Goal: Task Accomplishment & Management: Manage account settings

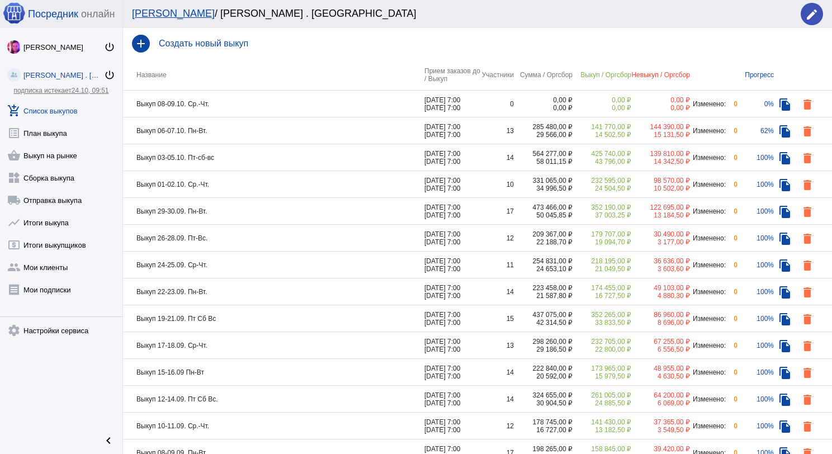
click at [281, 126] on td "Выкуп 06-07.10. Пн-Вт." at bounding box center [273, 130] width 301 height 27
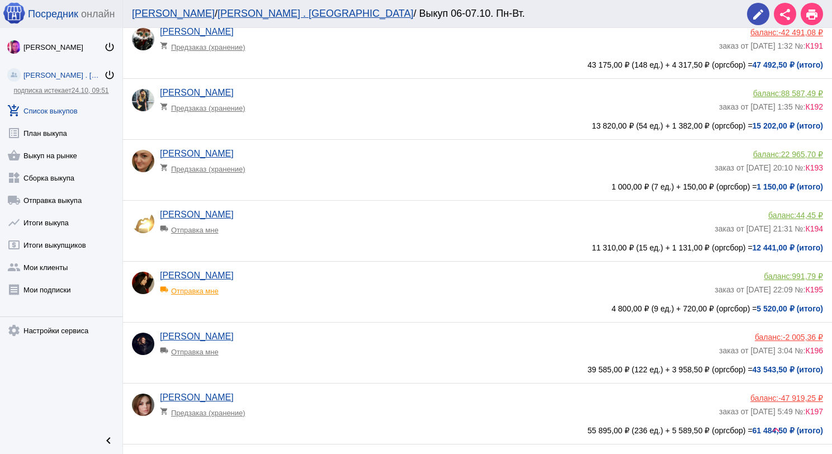
scroll to position [559, 0]
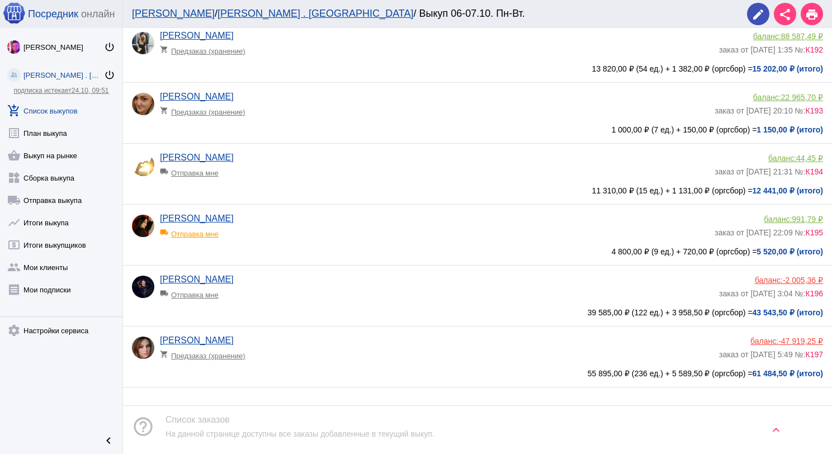
click at [358, 331] on div "[PERSON_NAME] shopping_cart Предзаказ (хранение) баланс: -47 919,25 ₽ заказ от …" at bounding box center [477, 357] width 709 height 60
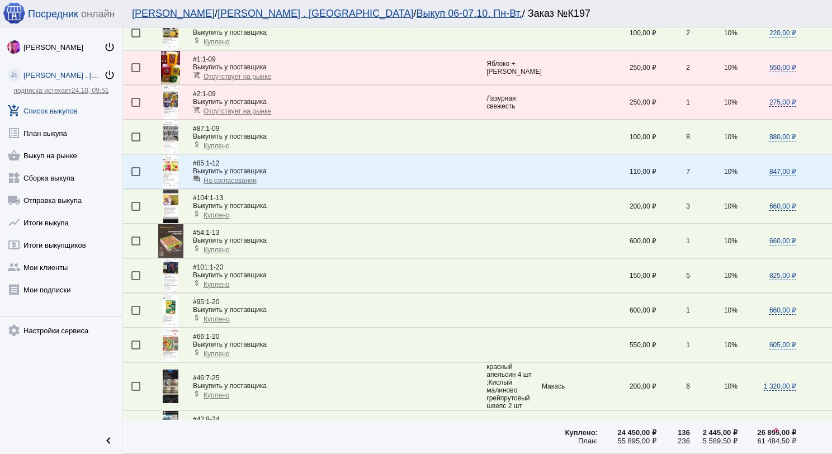
scroll to position [168, 0]
click at [167, 96] on img at bounding box center [170, 102] width 15 height 34
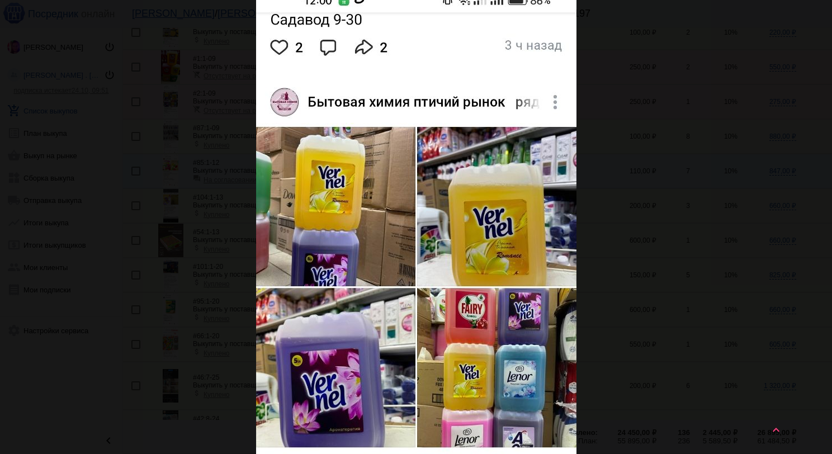
scroll to position [0, 0]
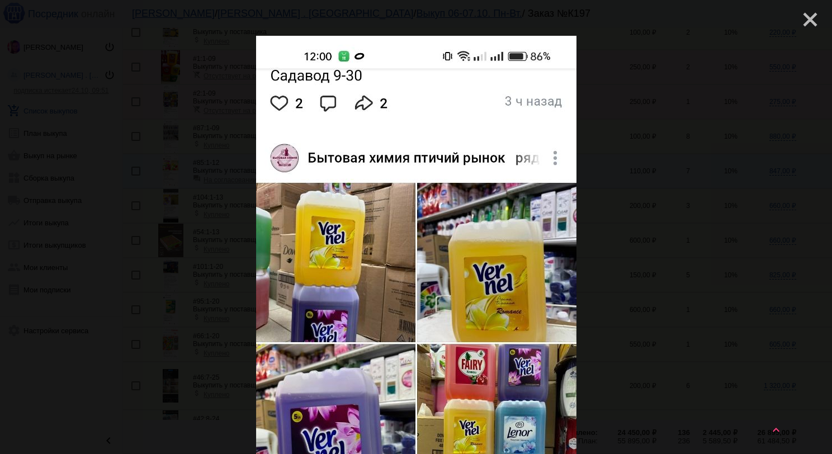
click at [799, 20] on mat-icon "close" at bounding box center [805, 14] width 13 height 13
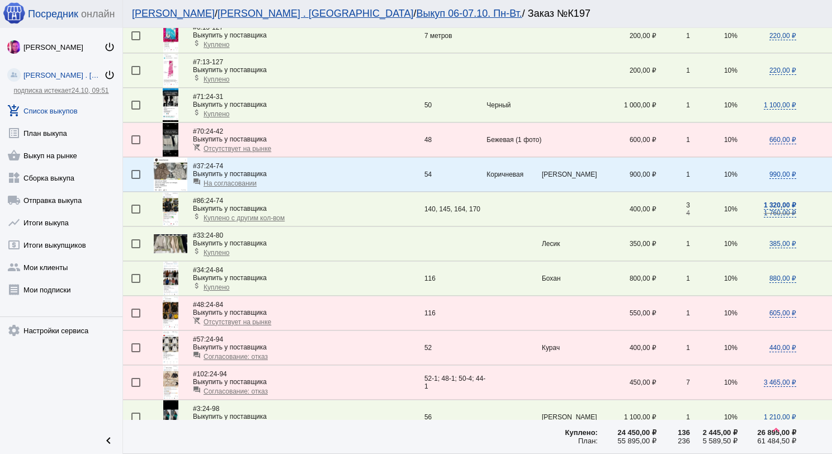
scroll to position [1063, 0]
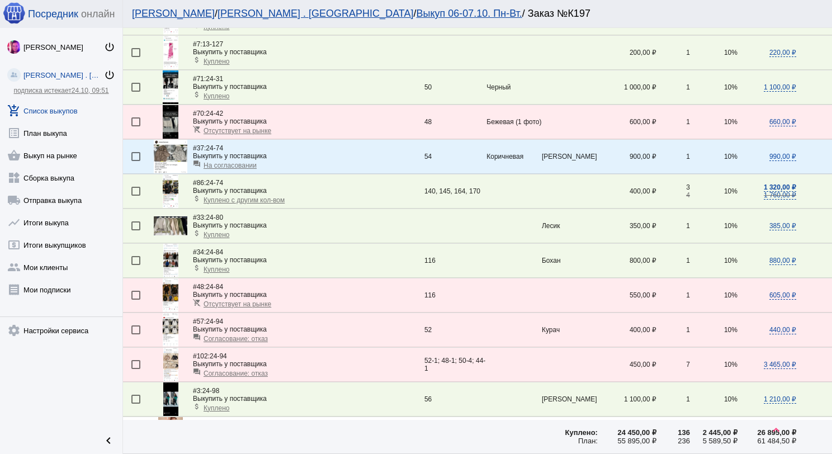
click at [230, 162] on span "На согласовании" at bounding box center [230, 166] width 53 height 8
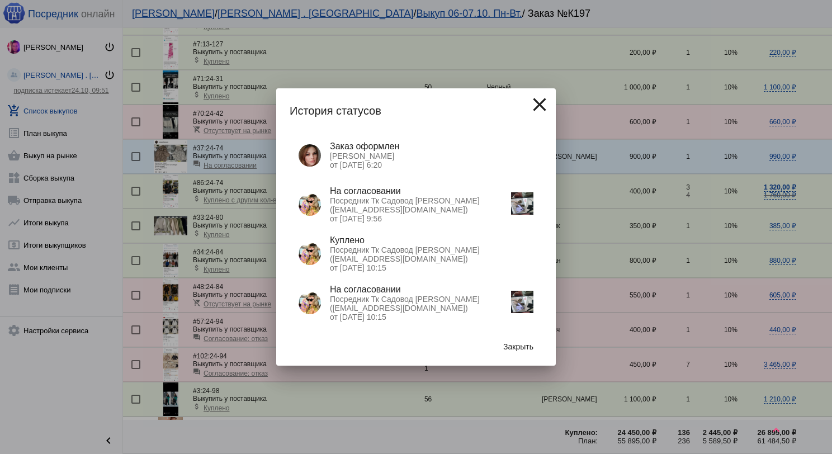
click at [515, 200] on img at bounding box center [522, 203] width 22 height 22
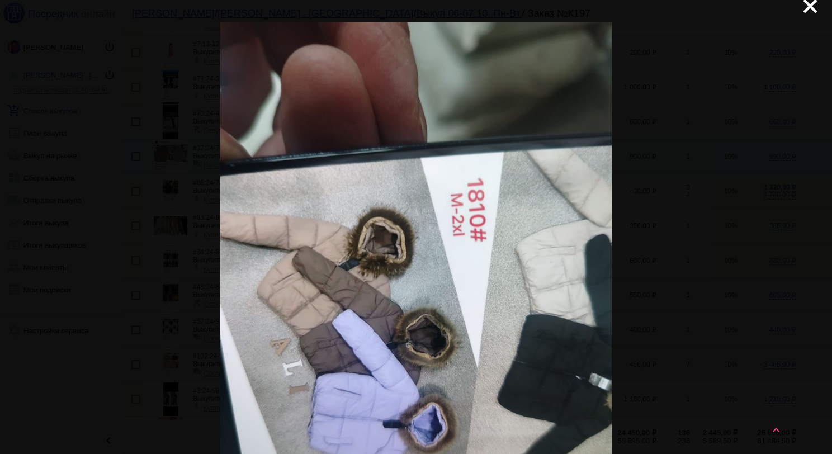
scroll to position [0, 0]
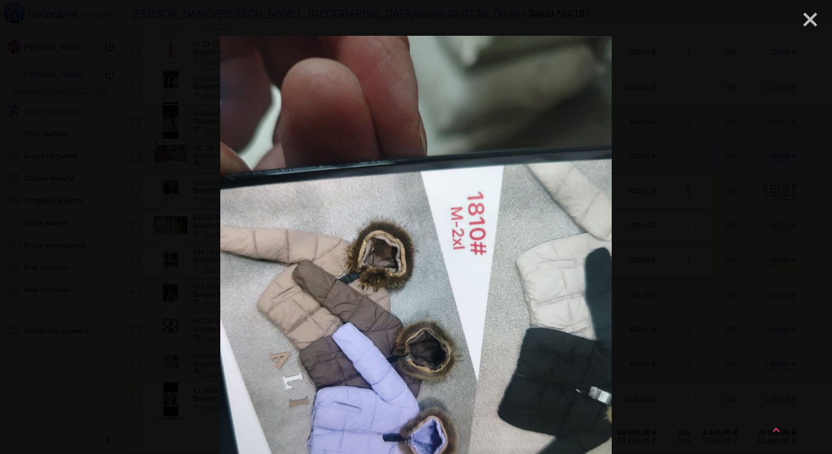
click at [808, 22] on mat-icon "close" at bounding box center [805, 14] width 13 height 13
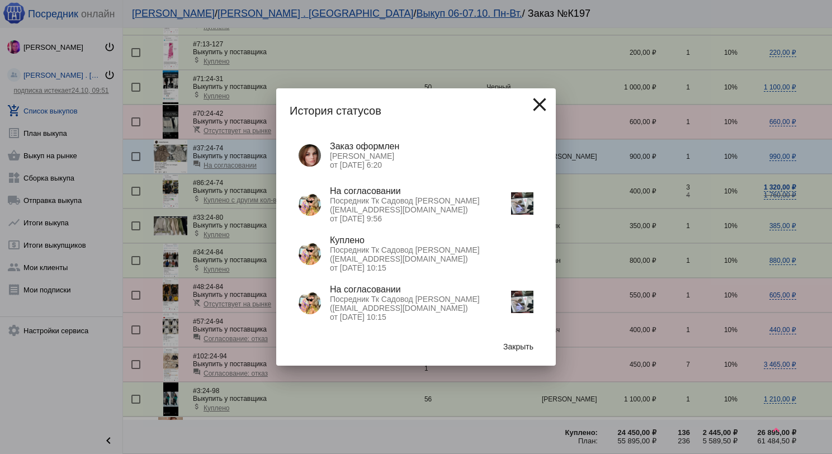
click at [529, 308] on img at bounding box center [522, 302] width 22 height 22
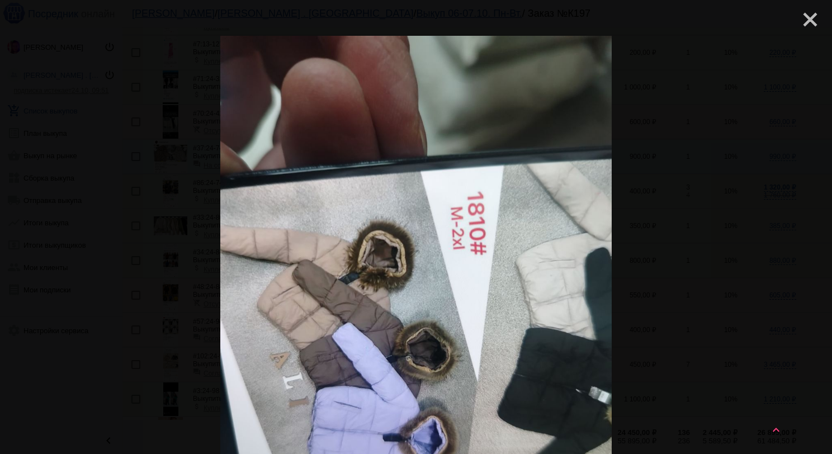
click at [799, 15] on mat-icon "close" at bounding box center [805, 14] width 13 height 13
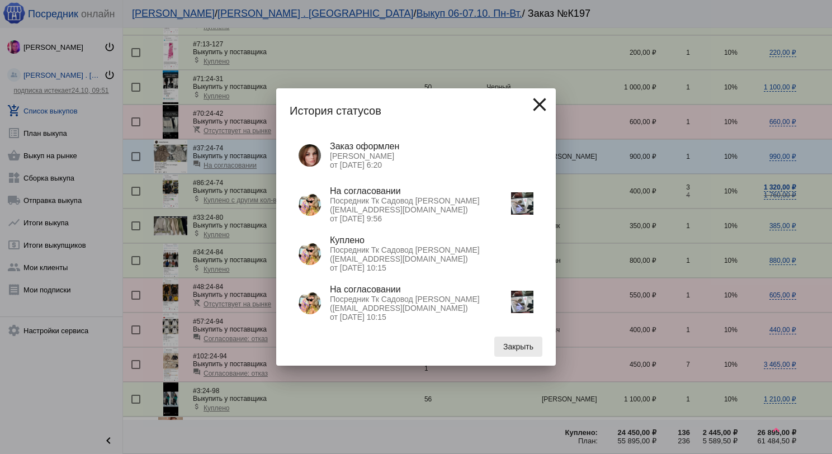
click at [527, 346] on span "Закрыть" at bounding box center [518, 346] width 30 height 9
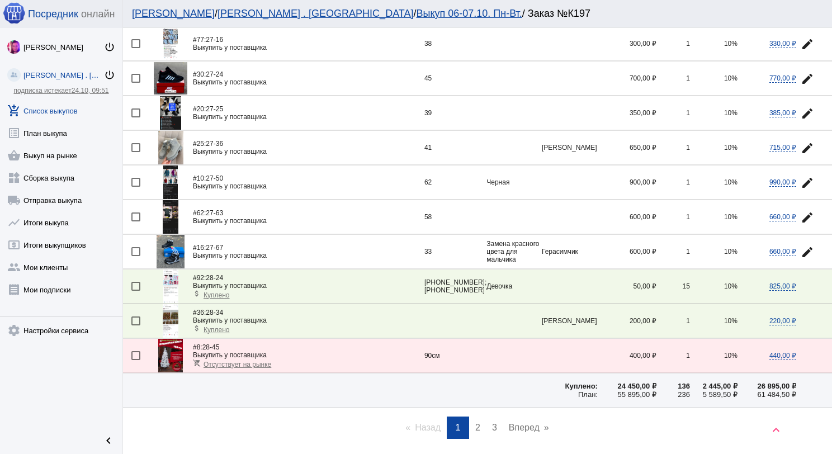
scroll to position [1513, 0]
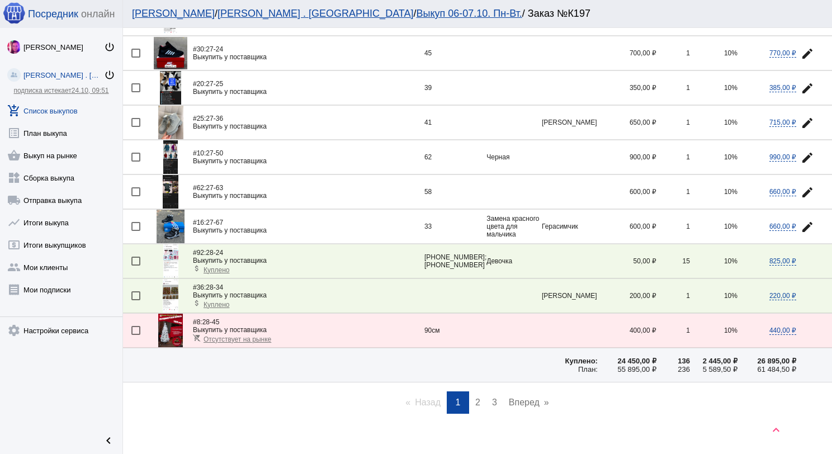
click at [470, 391] on link "page 2" at bounding box center [478, 402] width 16 height 22
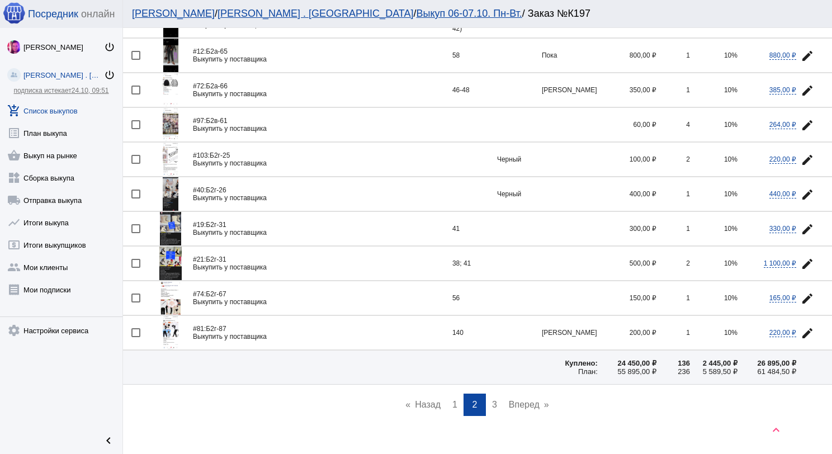
scroll to position [1501, 0]
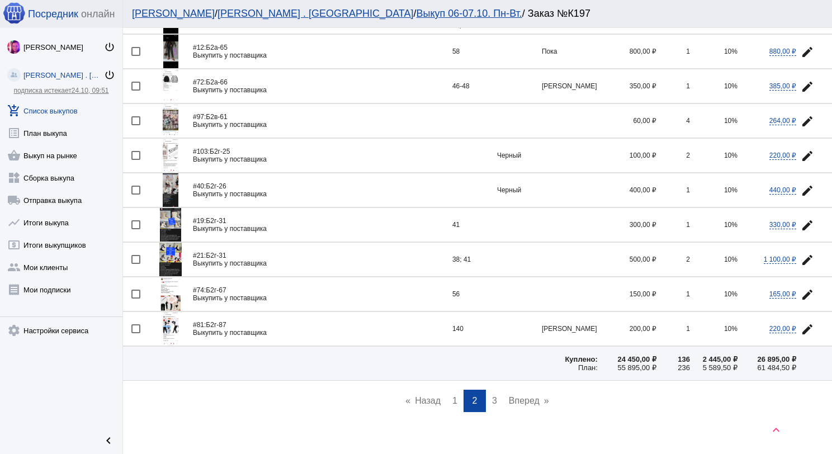
click at [492, 396] on span "3" at bounding box center [494, 401] width 5 height 10
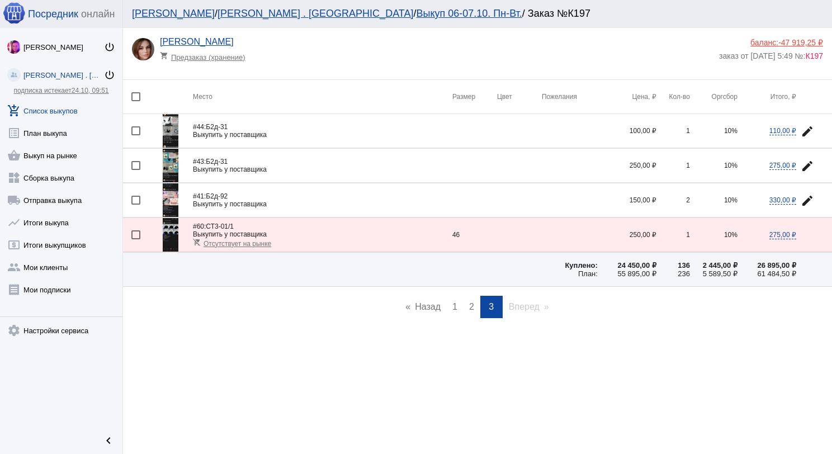
click at [170, 233] on img at bounding box center [170, 235] width 15 height 34
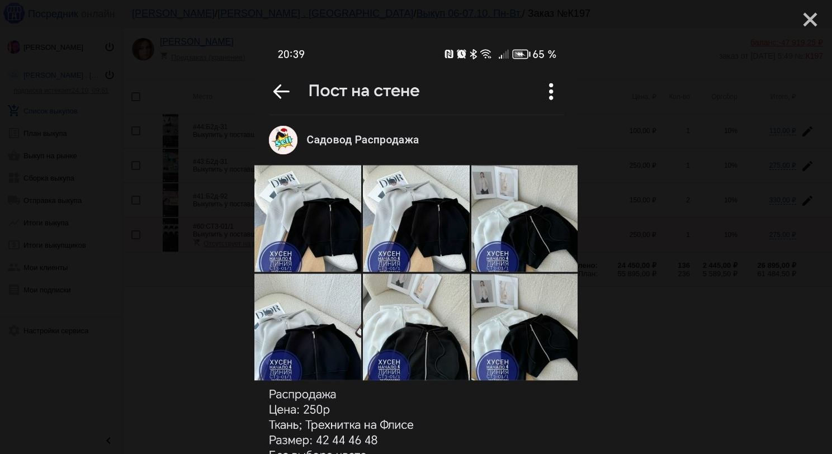
click at [807, 22] on mat-icon "close" at bounding box center [805, 14] width 13 height 13
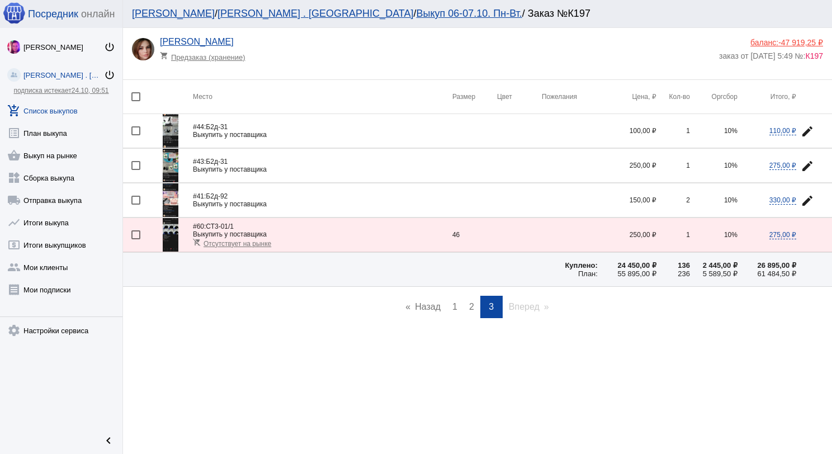
click at [50, 112] on link "add_shopping_cart Список выкупов" at bounding box center [61, 108] width 122 height 22
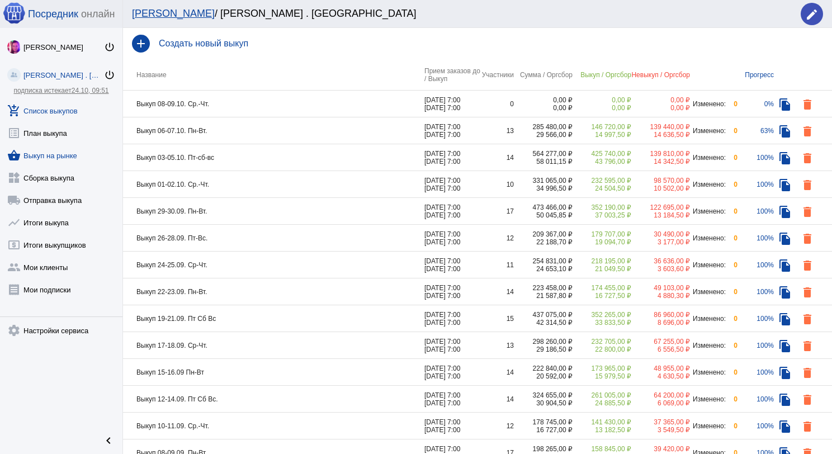
click at [75, 152] on link "shopping_basket Выкуп на рынке" at bounding box center [61, 153] width 122 height 22
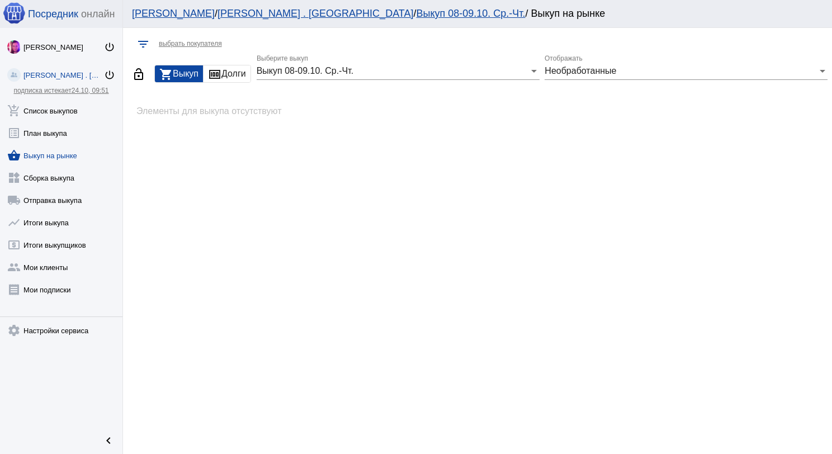
click at [353, 73] on span "Выкуп 08-09.10. Ср.-Чт." at bounding box center [305, 71] width 97 height 10
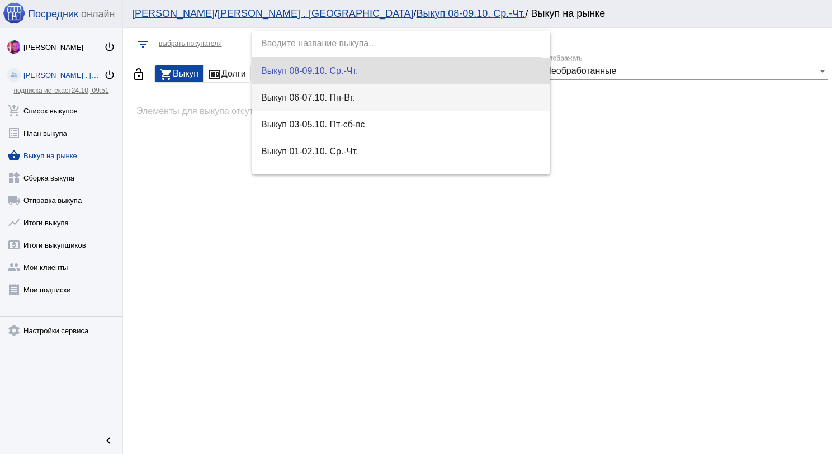
click at [364, 88] on span "Выкуп 06-07.10. Пн-Вт." at bounding box center [401, 97] width 281 height 27
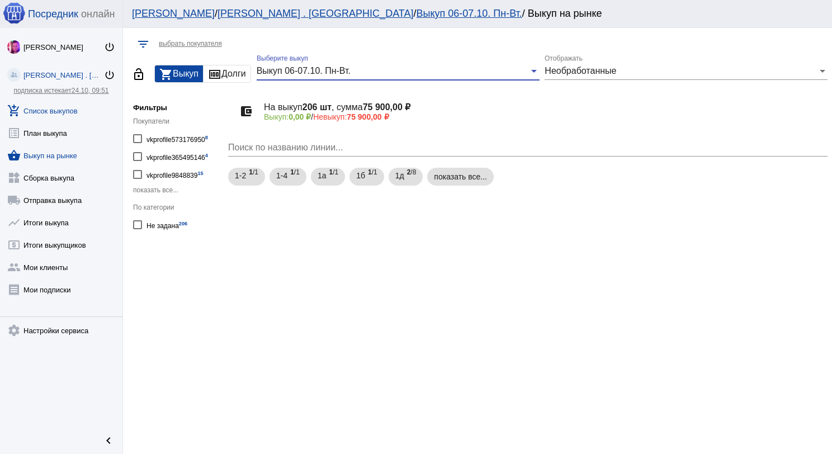
click at [58, 114] on link "add_shopping_cart Список выкупов" at bounding box center [61, 108] width 122 height 22
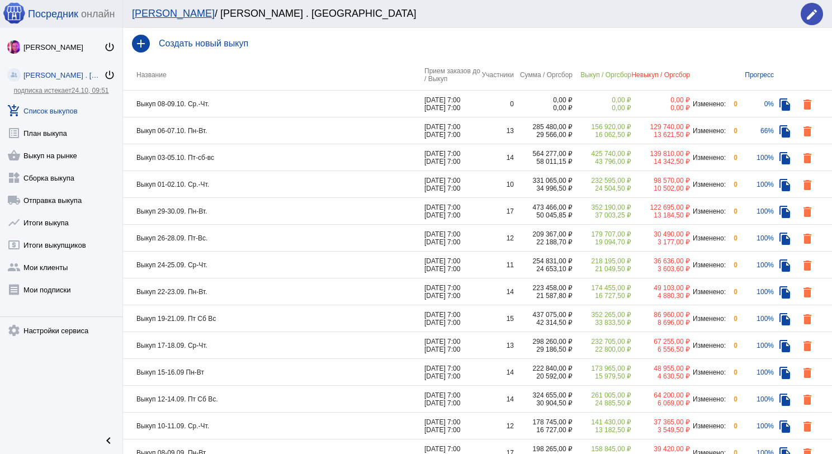
click at [241, 128] on td "Выкуп 06-07.10. Пн-Вт." at bounding box center [273, 130] width 301 height 27
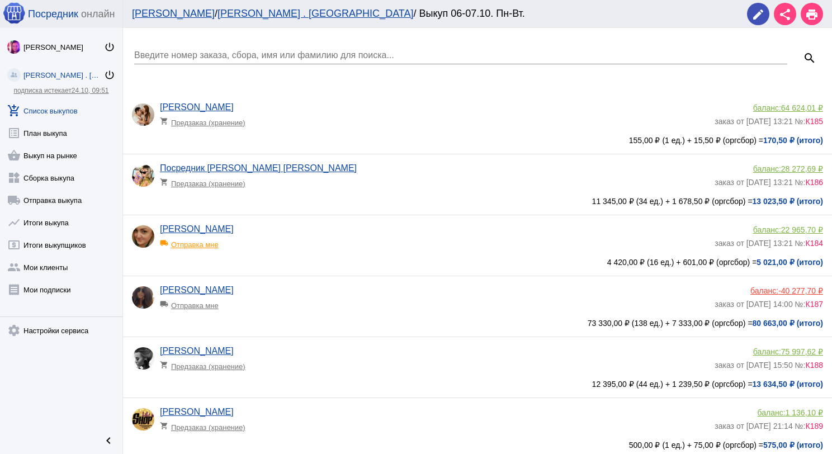
click at [221, 54] on input "Введите номер заказа, сбора, имя или фамилию для поиска..." at bounding box center [460, 55] width 653 height 10
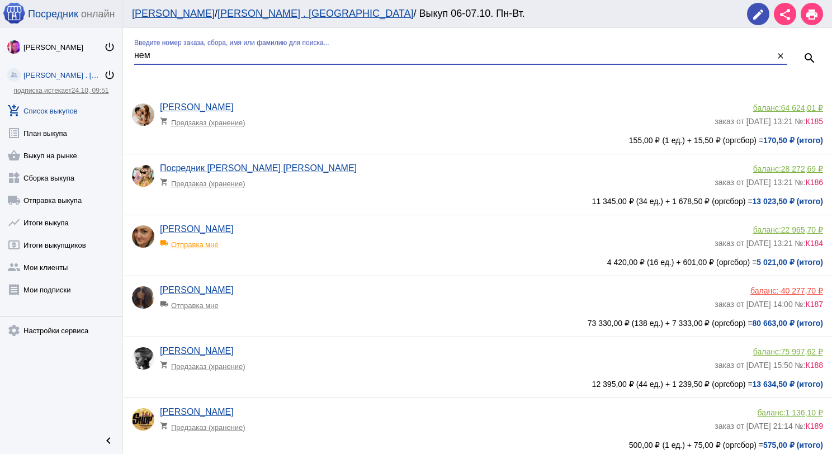
type input "нем"
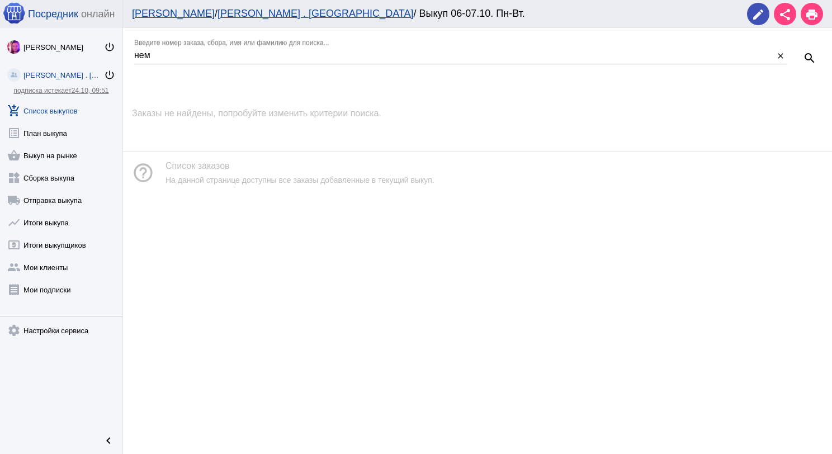
click at [65, 108] on link "add_shopping_cart Список выкупов" at bounding box center [61, 108] width 122 height 22
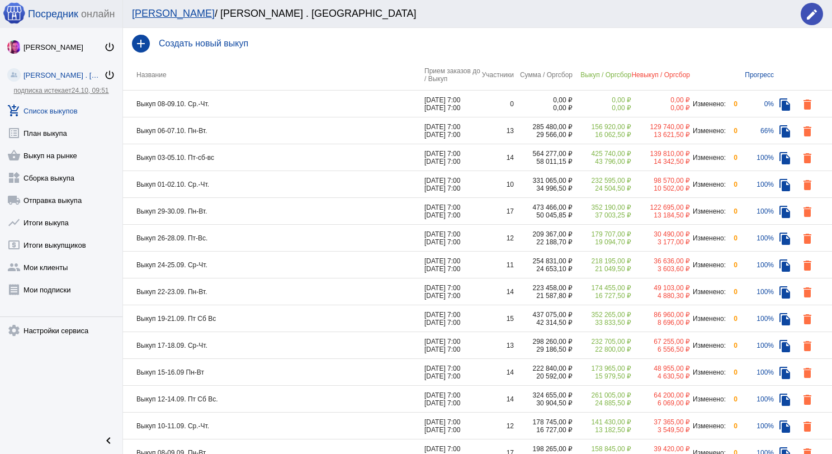
click at [222, 130] on td "Выкуп 06-07.10. Пн-Вт." at bounding box center [273, 130] width 301 height 27
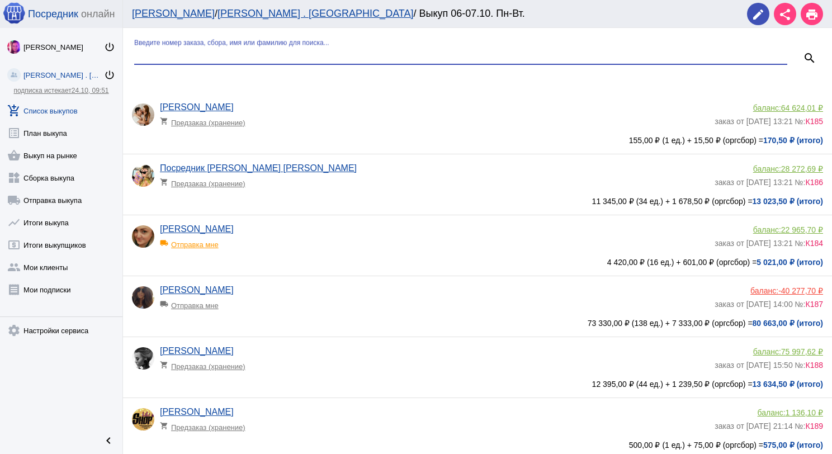
click at [215, 52] on input "Введите номер заказа, сбора, имя или фамилию для поиска..." at bounding box center [460, 55] width 653 height 10
type input "юл"
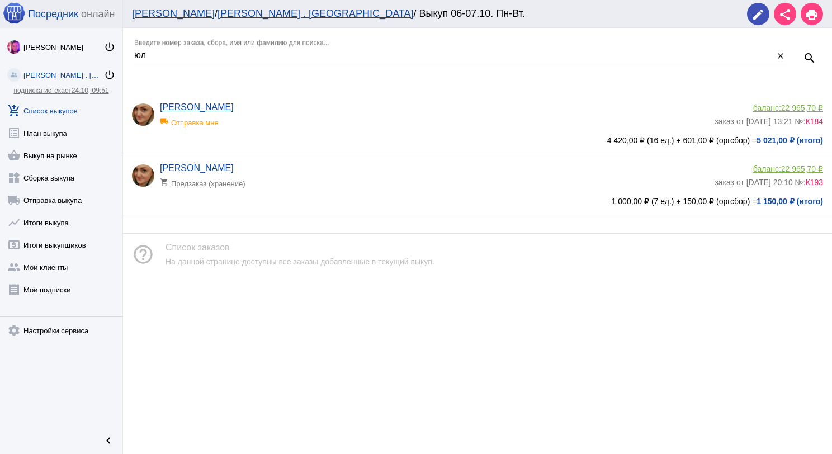
click at [51, 96] on div "[PERSON_NAME] power_settings_new [PERSON_NAME] . Sадовод power_settings_new под…" at bounding box center [61, 227] width 122 height 398
click at [70, 106] on link "add_shopping_cart Список выкупов" at bounding box center [61, 108] width 122 height 22
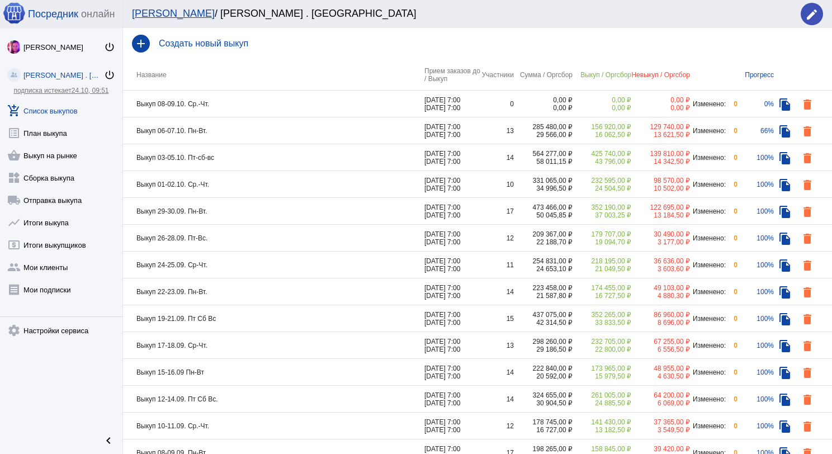
click at [309, 125] on td "Выкуп 06-07.10. Пн-Вт." at bounding box center [273, 130] width 301 height 27
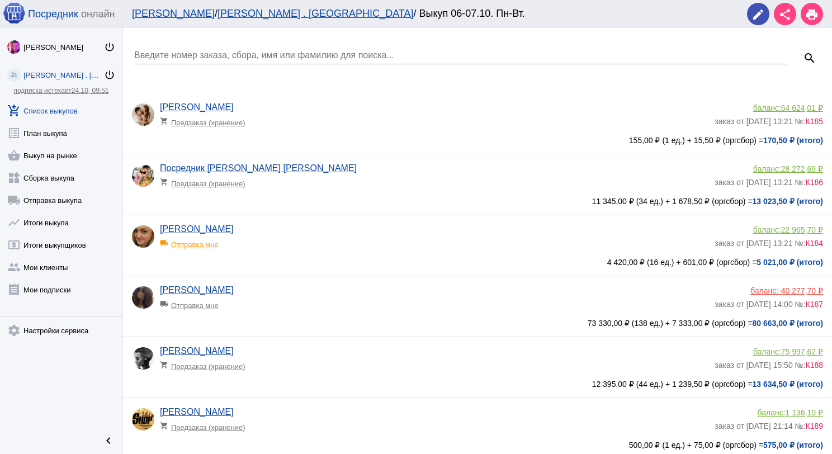
click at [256, 48] on div "Введите номер заказа, сбора, имя или фамилию для поиска..." at bounding box center [460, 51] width 653 height 25
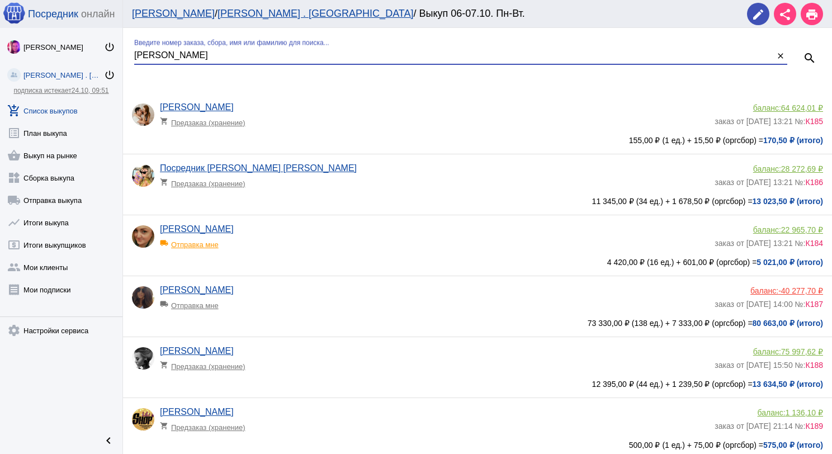
type input "[PERSON_NAME]"
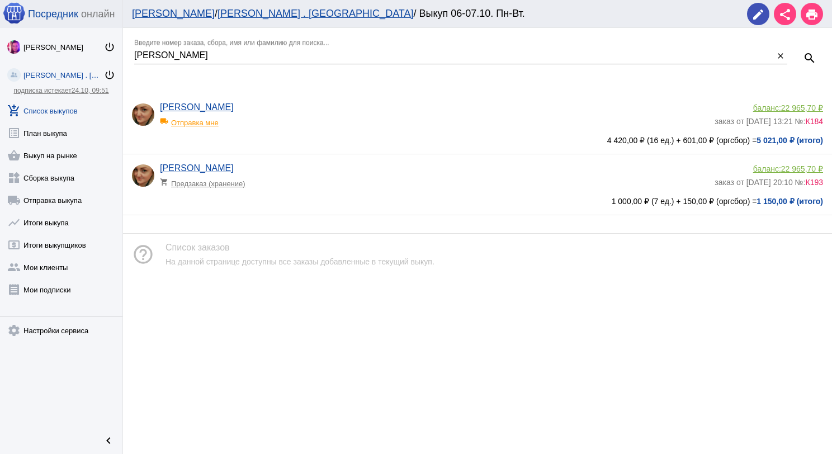
click at [794, 105] on span "22 965,70 ₽" at bounding box center [802, 107] width 42 height 9
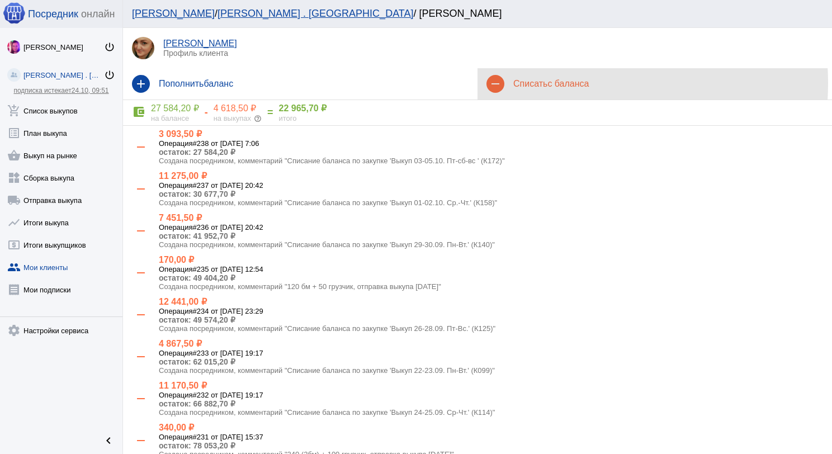
click at [550, 83] on span "с баланса" at bounding box center [568, 84] width 41 height 10
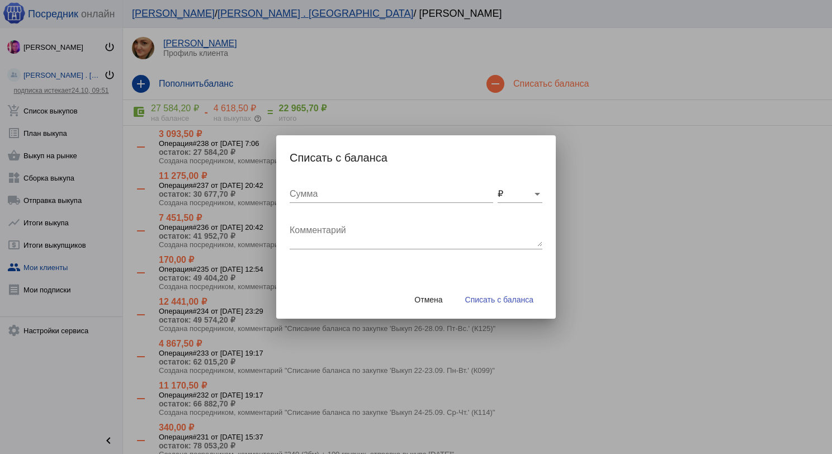
click at [303, 244] on textarea "Комментарий" at bounding box center [416, 235] width 253 height 22
type textarea "120 Бм + 100 грузчик, отправка выкупа [DATE]"
click at [417, 194] on input "Сумма" at bounding box center [392, 194] width 204 height 10
type input "220"
click at [517, 303] on span "Списать с баланса" at bounding box center [499, 299] width 68 height 9
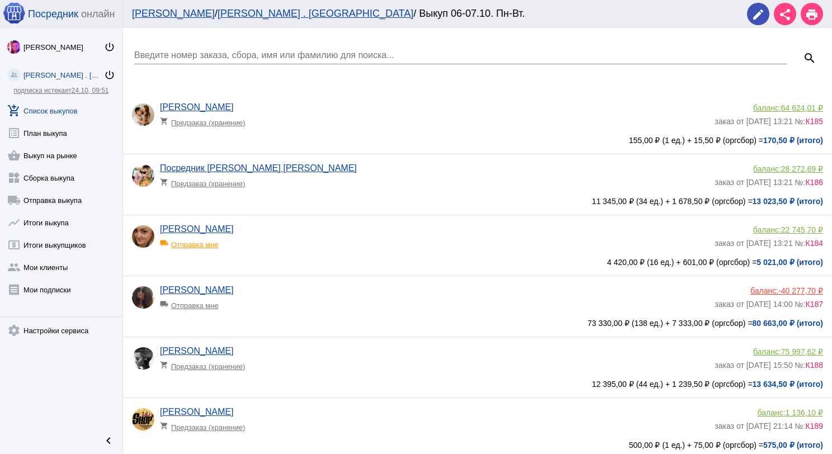
click at [221, 60] on div "Введите номер заказа, сбора, имя или фамилию для поиска..." at bounding box center [460, 51] width 653 height 25
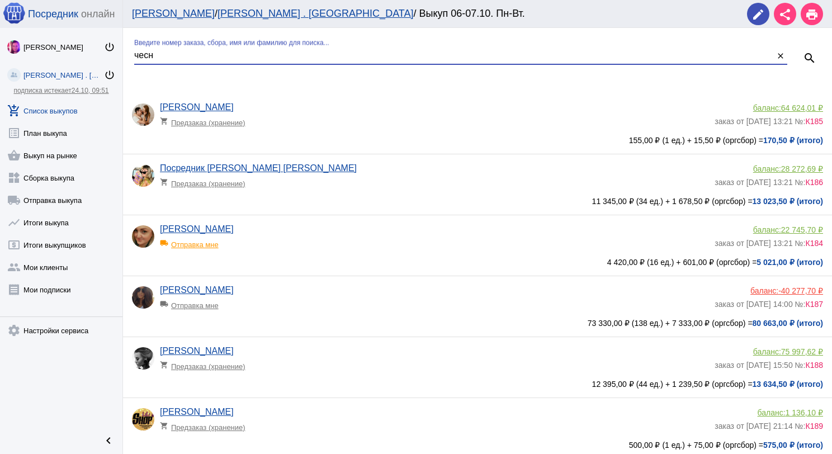
type input "чесн"
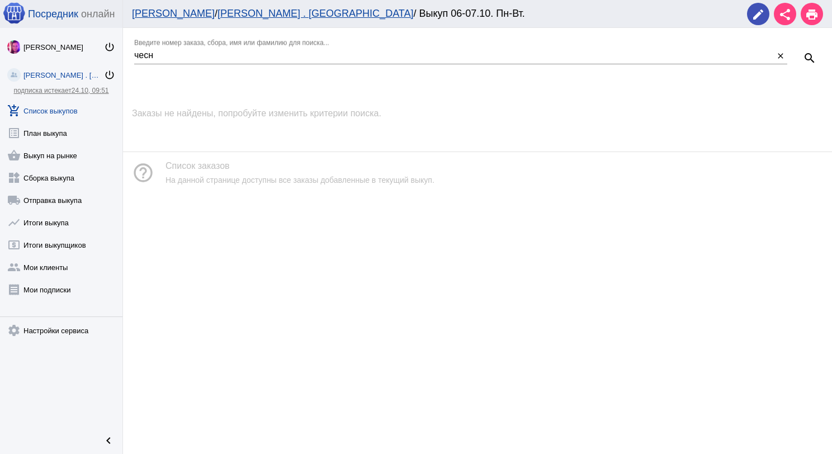
click at [61, 111] on link "add_shopping_cart Список выкупов" at bounding box center [61, 108] width 122 height 22
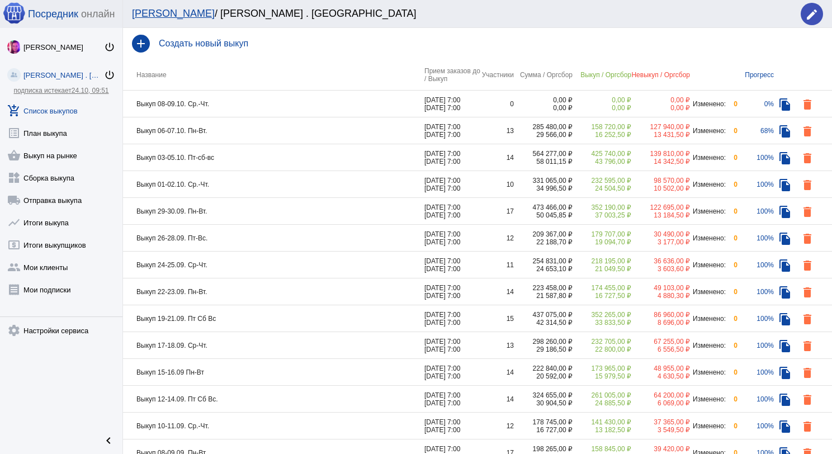
click at [295, 159] on td "Выкуп 03-05.10. Пт-сб-вс" at bounding box center [273, 157] width 301 height 27
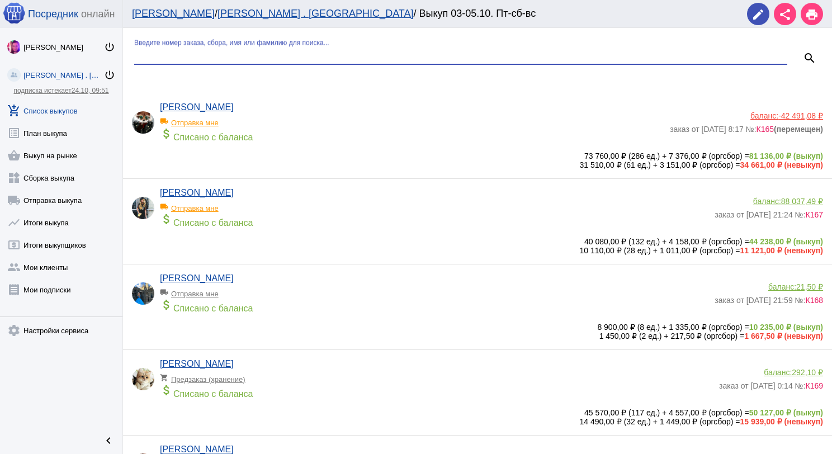
click at [277, 56] on input "Введите номер заказа, сбора, имя или фамилию для поиска..." at bounding box center [460, 55] width 653 height 10
type input "чесн"
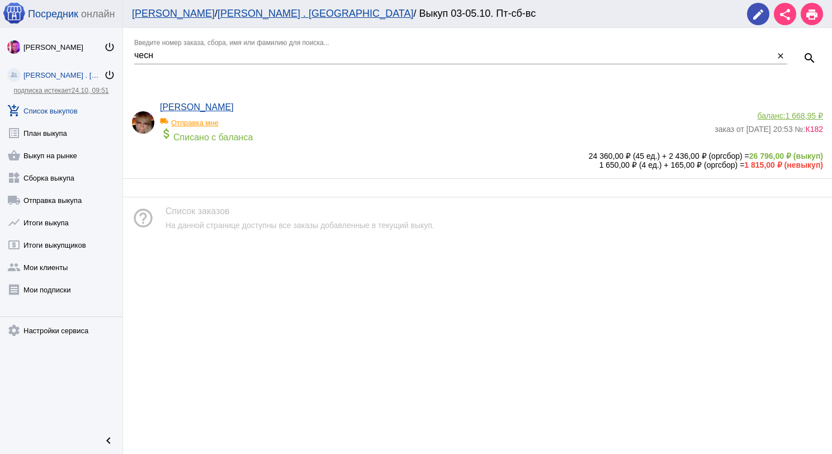
drag, startPoint x: 794, startPoint y: 116, endPoint x: 738, endPoint y: 124, distance: 55.9
click at [794, 116] on span "1 668,95 ₽" at bounding box center [804, 115] width 37 height 9
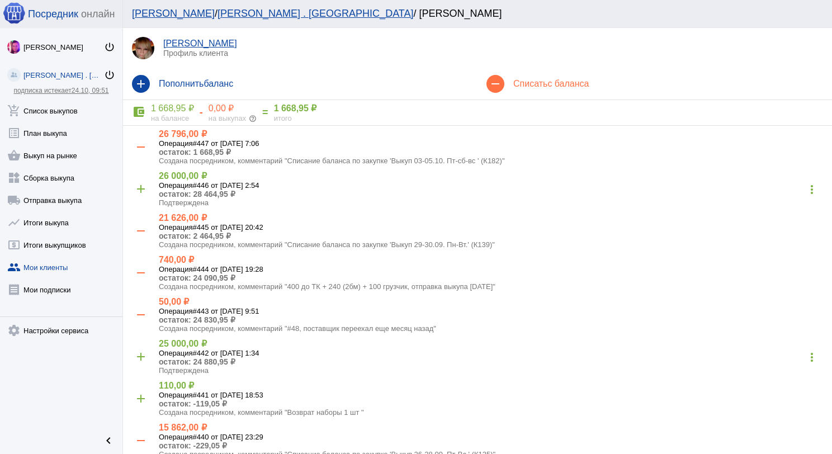
click at [517, 90] on div "remove Списать с баланса" at bounding box center [655, 83] width 355 height 31
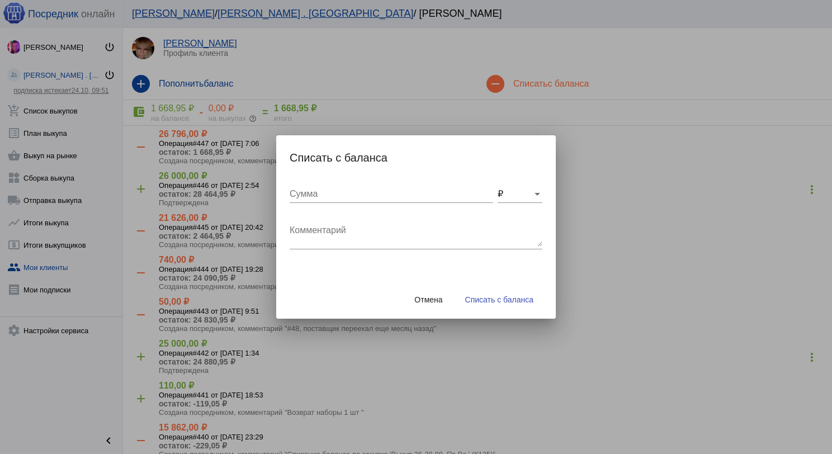
click at [306, 238] on textarea "Комментарий" at bounding box center [416, 235] width 253 height 22
type textarea "200 до ТК + 120 бм + 50 грузчик, отправка выкупа [DATE]"
click at [319, 190] on input "Сумма" at bounding box center [392, 194] width 204 height 10
type input "370"
click at [488, 305] on button "Списать с баланса" at bounding box center [499, 300] width 86 height 20
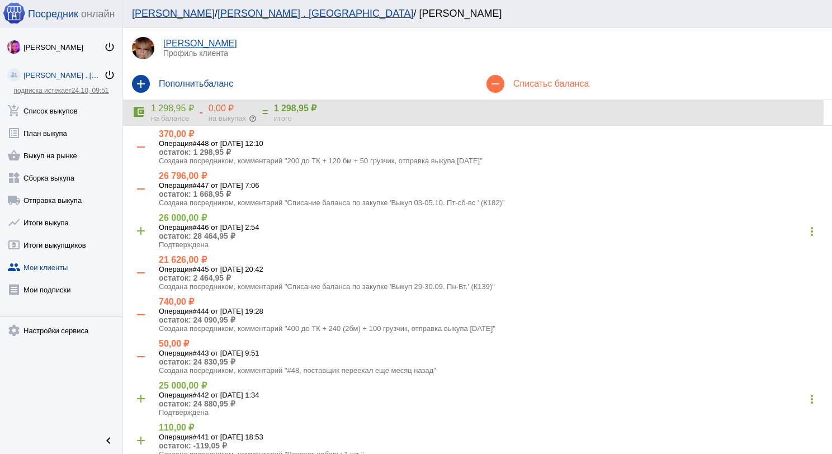
click at [220, 110] on div "0,00 ₽" at bounding box center [233, 108] width 48 height 11
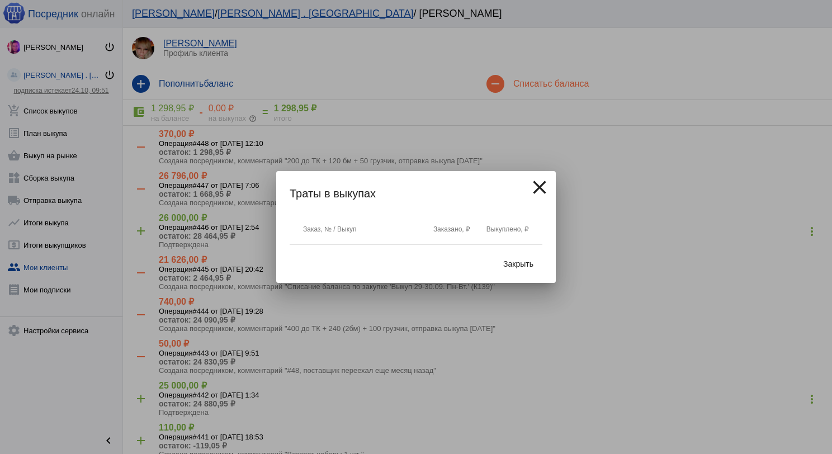
click at [513, 266] on span "Закрыть" at bounding box center [518, 263] width 30 height 9
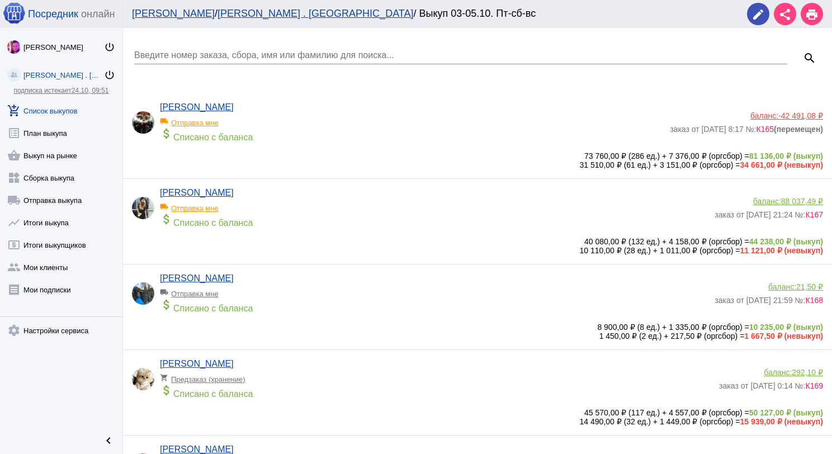
click at [183, 44] on div "Введите номер заказа, сбора, имя или фамилию для поиска..." at bounding box center [460, 51] width 653 height 25
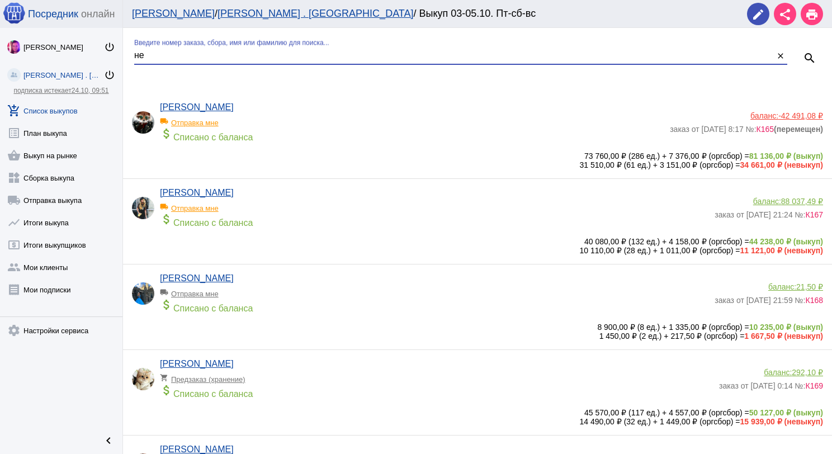
type input "н"
type input "чесн"
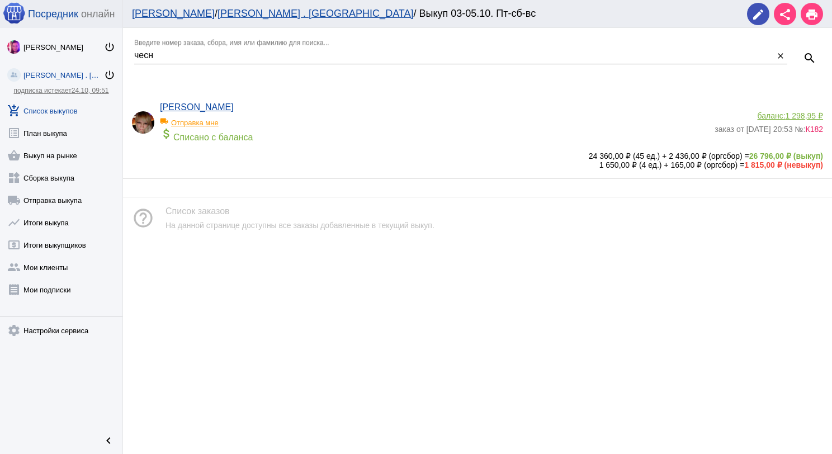
click at [806, 114] on span "1 298,95 ₽" at bounding box center [804, 115] width 37 height 9
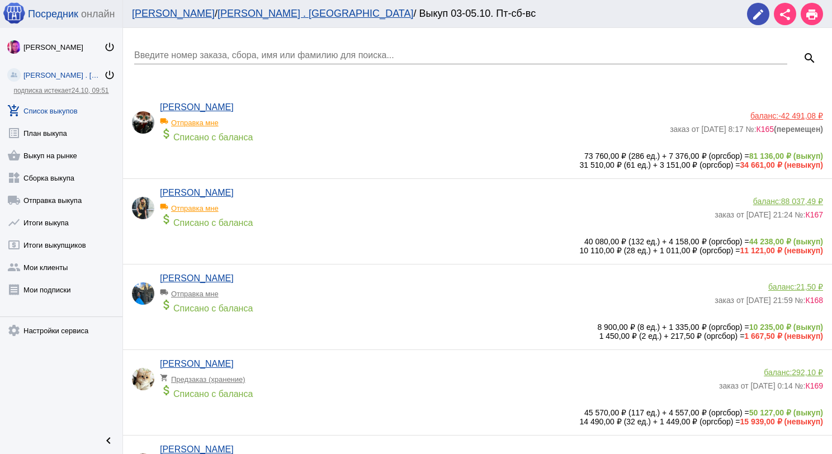
click at [202, 49] on div "Введите номер заказа, сбора, имя или фамилию для поиска..." at bounding box center [460, 51] width 653 height 25
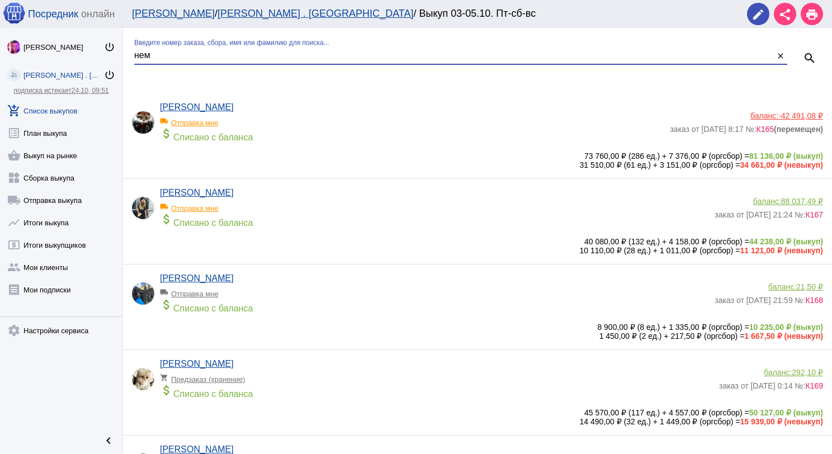
type input "нем"
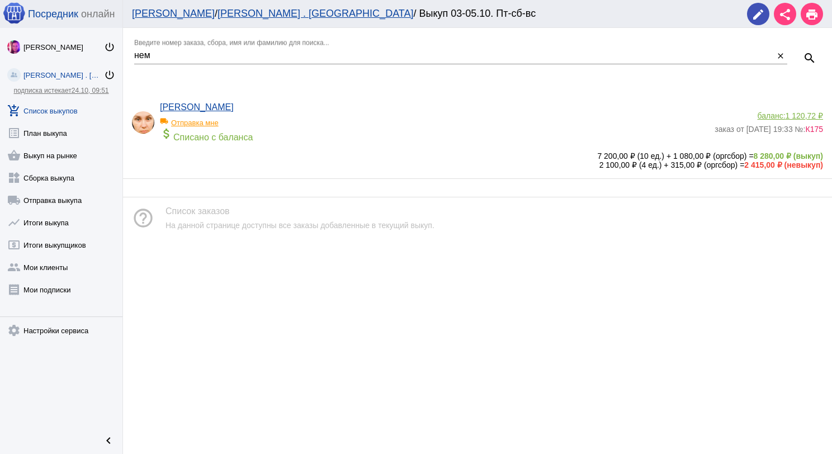
click at [805, 112] on span "1 120,72 ₽" at bounding box center [804, 115] width 37 height 9
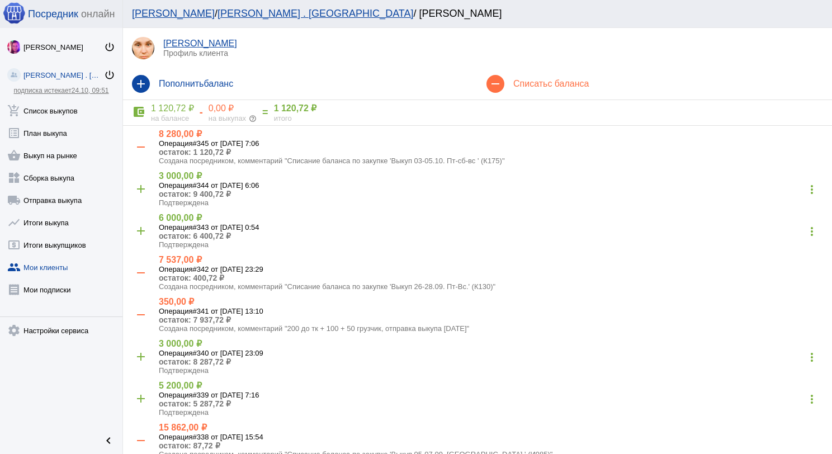
click at [554, 96] on div "remove Списать с баланса" at bounding box center [655, 83] width 355 height 31
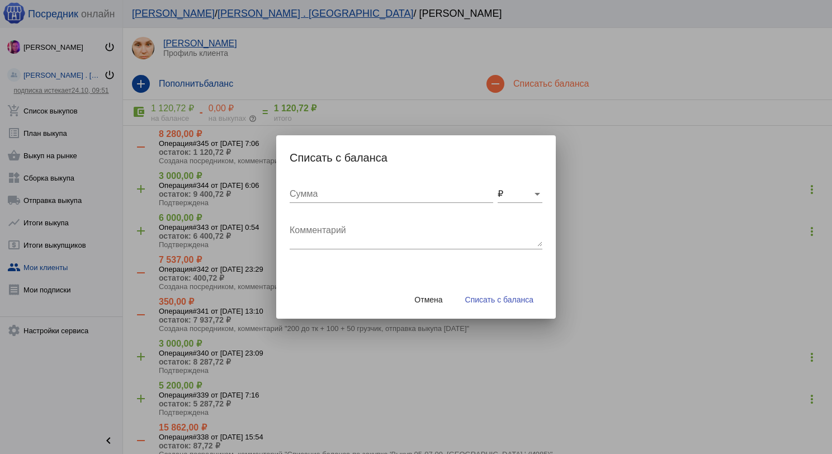
click at [391, 232] on textarea "Комментарий" at bounding box center [416, 235] width 253 height 22
type textarea "200 до ТК + 120 бм + 50 грузчик, отправка выкупа [DATE]"
click at [349, 187] on div "Сумма" at bounding box center [392, 190] width 204 height 25
type input "370"
click at [484, 299] on span "Списать с баланса" at bounding box center [499, 299] width 68 height 9
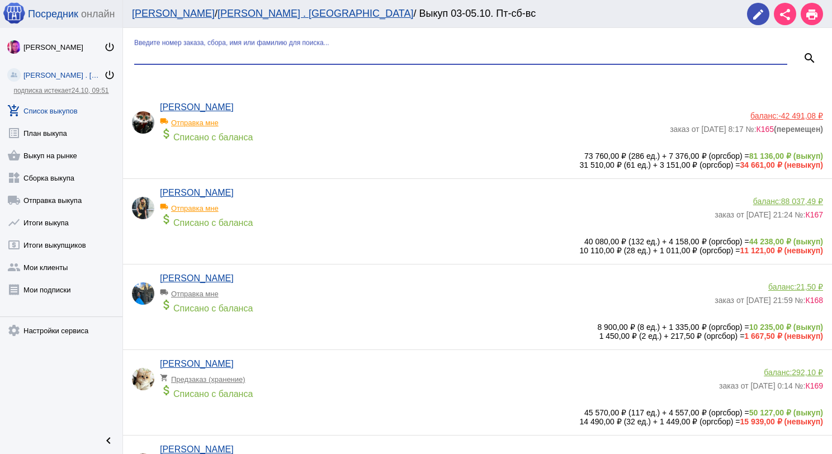
click at [188, 54] on input "Введите номер заказа, сбора, имя или фамилию для поиска..." at bounding box center [460, 55] width 653 height 10
type input "пар"
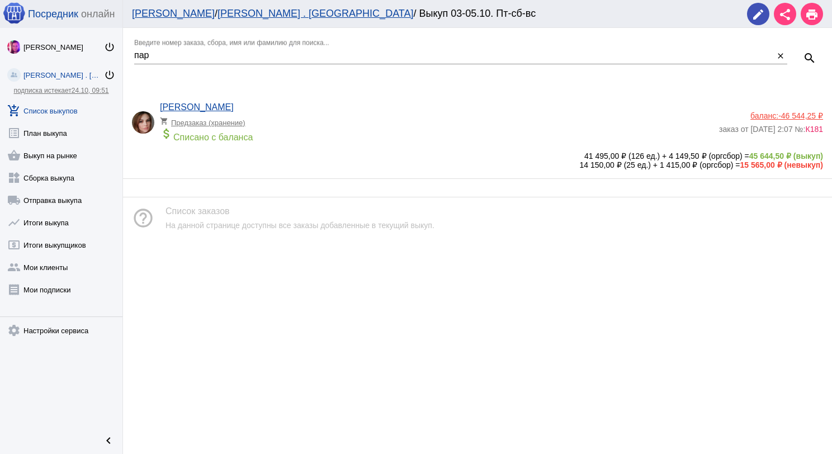
click at [771, 116] on div "баланс: -46 544,25 ₽" at bounding box center [771, 115] width 104 height 9
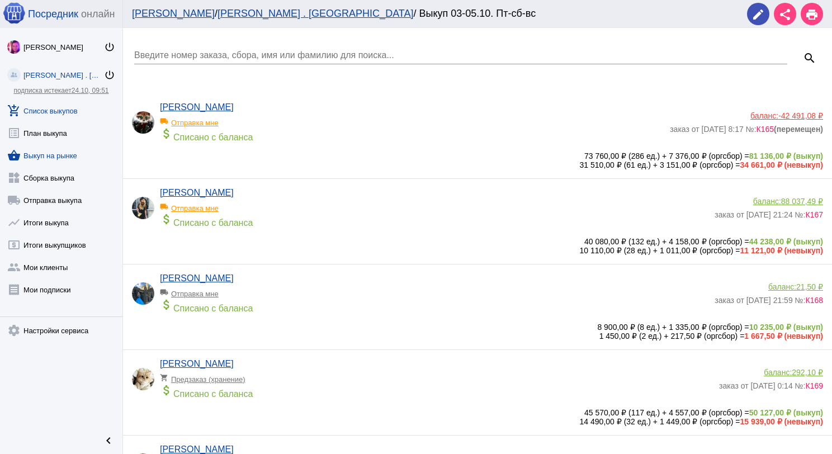
click at [65, 157] on link "shopping_basket Выкуп на рынке" at bounding box center [61, 153] width 122 height 22
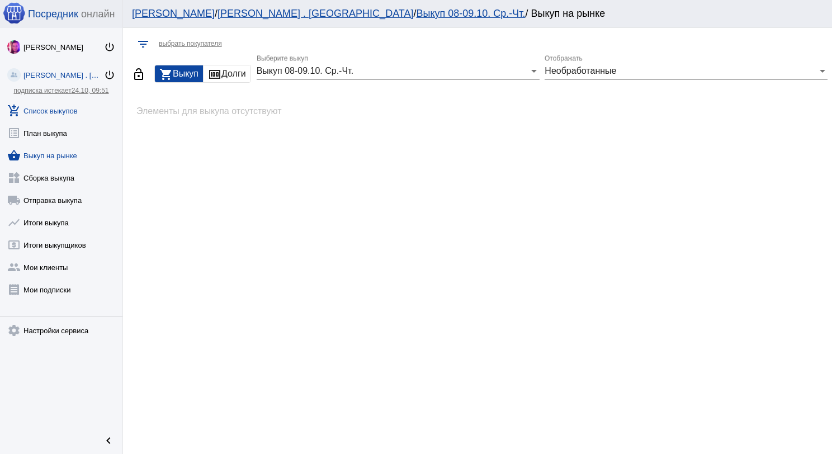
click at [63, 105] on link "add_shopping_cart Список выкупов" at bounding box center [61, 108] width 122 height 22
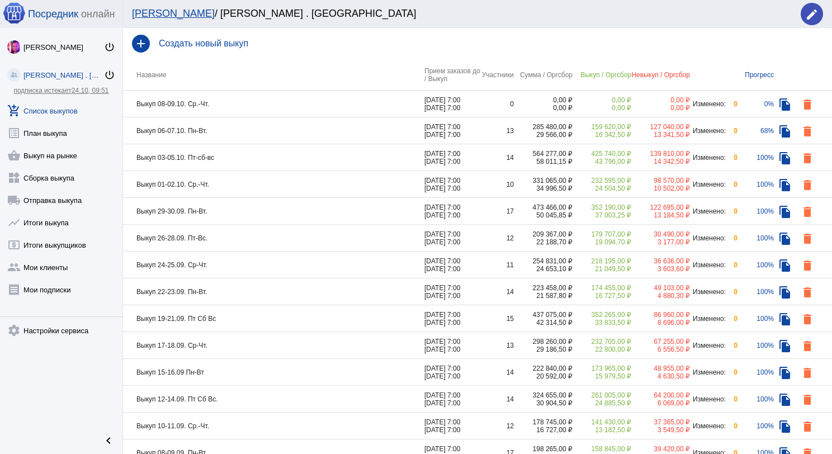
click at [237, 132] on td "Выкуп 06-07.10. Пн-Вт." at bounding box center [273, 130] width 301 height 27
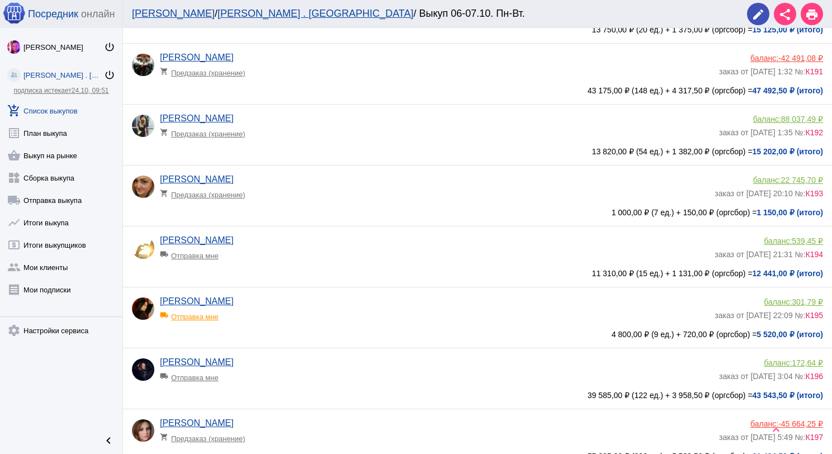
scroll to position [503, 0]
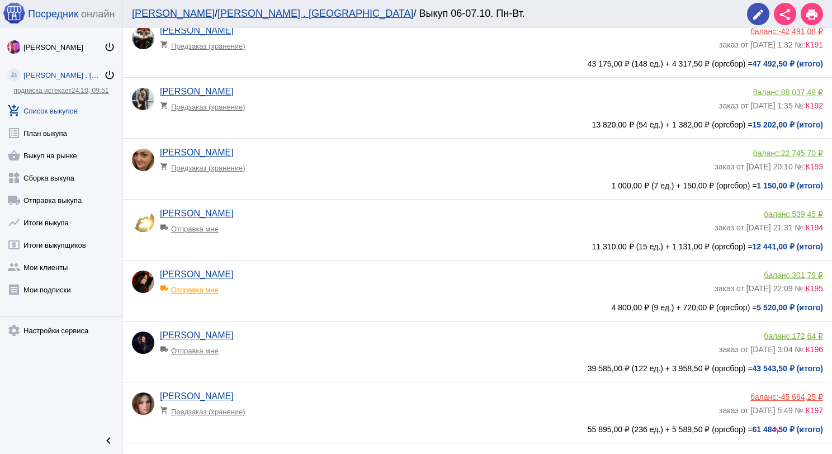
click at [328, 340] on div "[PERSON_NAME] local_shipping Отправка мне" at bounding box center [439, 346] width 559 height 30
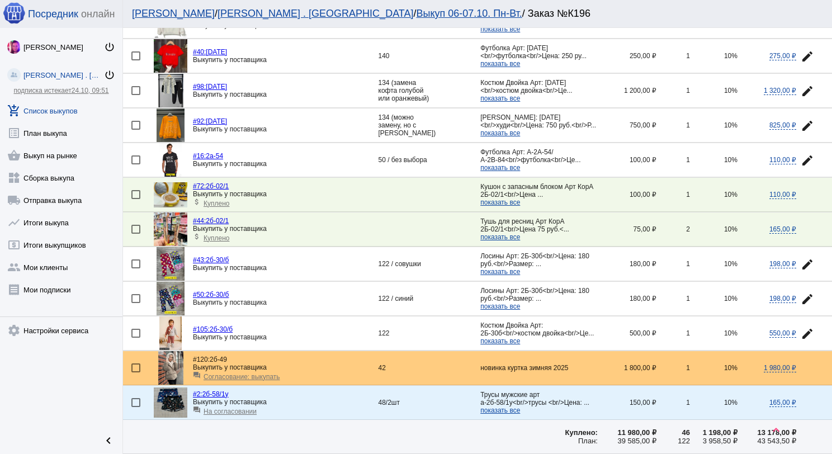
scroll to position [1454, 0]
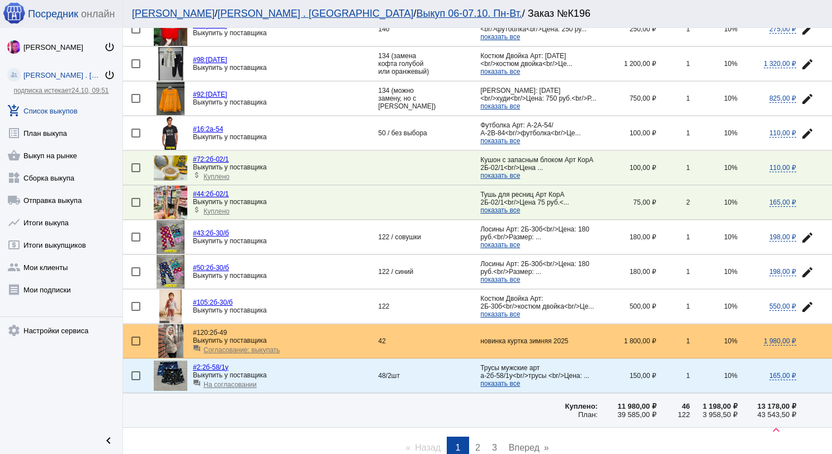
click at [478, 437] on link "page 2" at bounding box center [478, 448] width 16 height 22
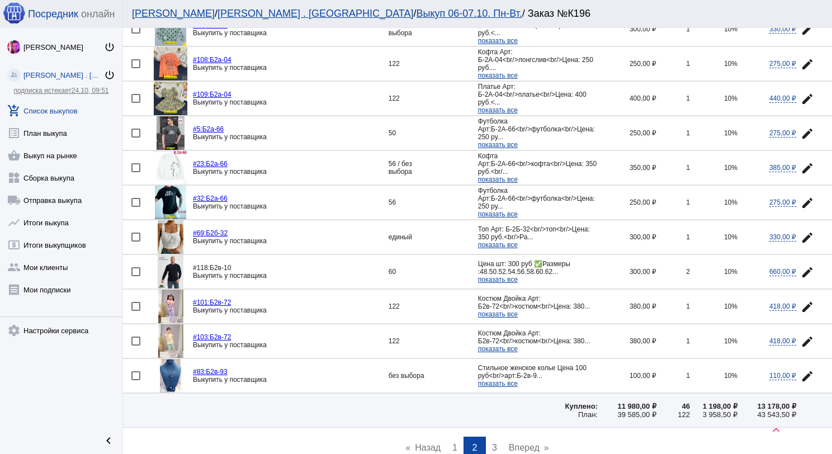
click at [495, 438] on link "page 3" at bounding box center [495, 448] width 16 height 22
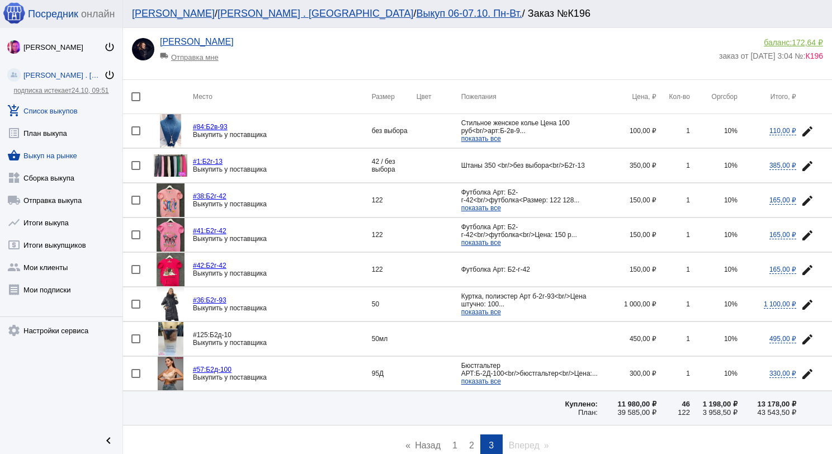
click at [67, 158] on link "shopping_basket Выкуп на рынке" at bounding box center [61, 153] width 122 height 22
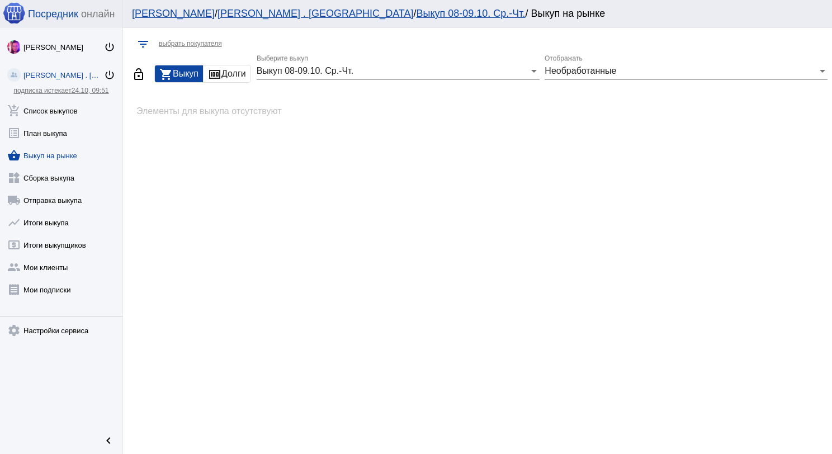
click at [415, 83] on div "Выкуп 08-09.10. Ср.-Чт. Выберите выкуп" at bounding box center [398, 73] width 283 height 36
click at [414, 67] on div "Выкуп 08-09.10. Ср.-Чт." at bounding box center [393, 71] width 273 height 10
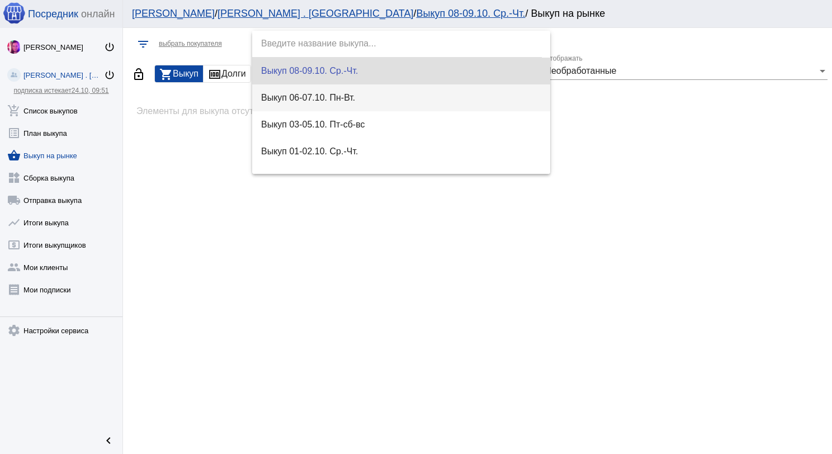
click at [414, 98] on span "Выкуп 06-07.10. Пн-Вт." at bounding box center [401, 97] width 281 height 27
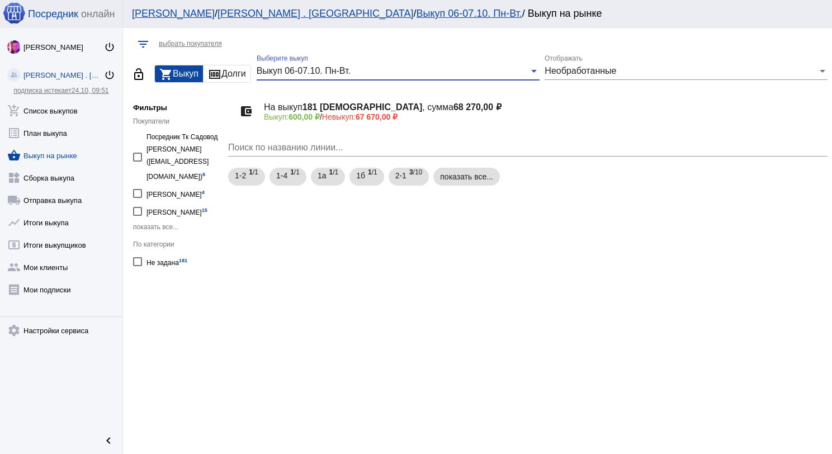
click at [599, 75] on span "Необработанные" at bounding box center [581, 71] width 72 height 10
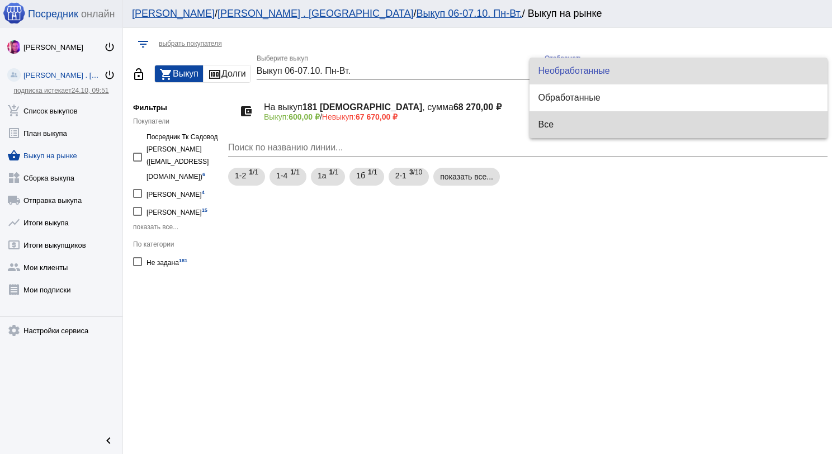
click at [583, 116] on span "Все" at bounding box center [679, 124] width 281 height 27
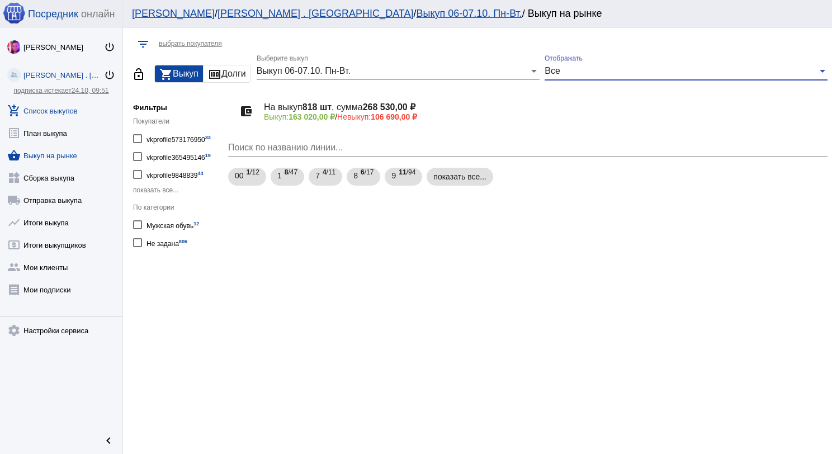
click at [66, 110] on link "add_shopping_cart Список выкупов" at bounding box center [61, 108] width 122 height 22
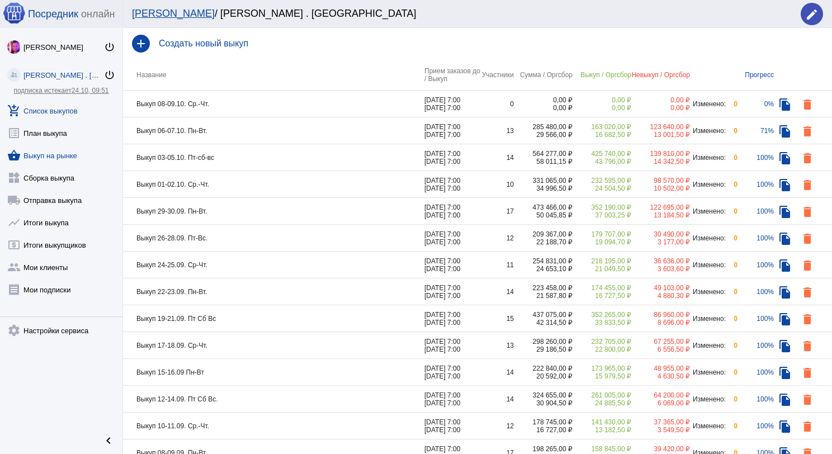
click at [60, 157] on link "shopping_basket Выкуп на рынке" at bounding box center [61, 153] width 122 height 22
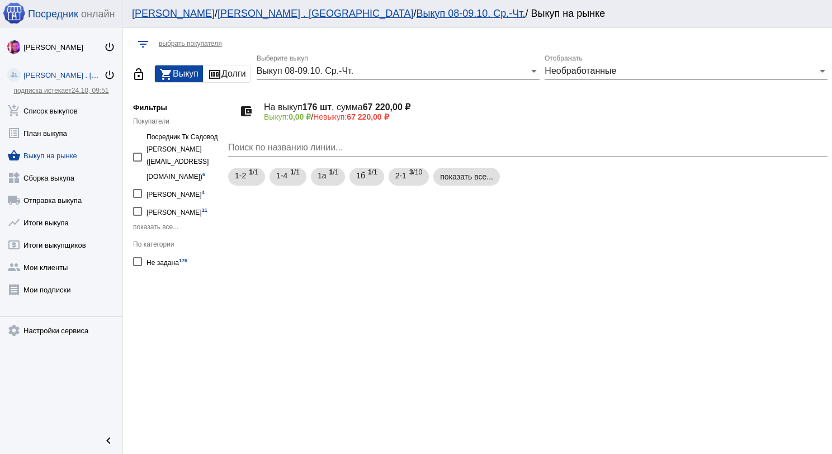
click at [476, 77] on div "Выкуп 08-09.10. Ср.-Чт. Выберите выкуп" at bounding box center [398, 67] width 283 height 25
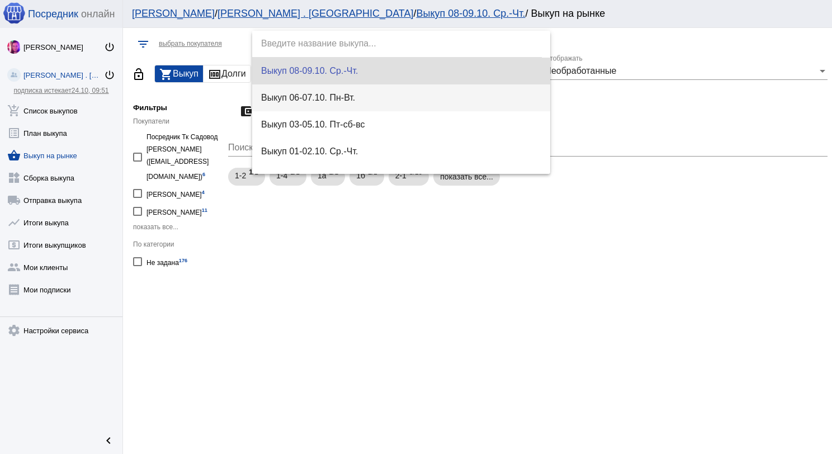
click at [445, 100] on span "Выкуп 06-07.10. Пн-Вт." at bounding box center [401, 97] width 281 height 27
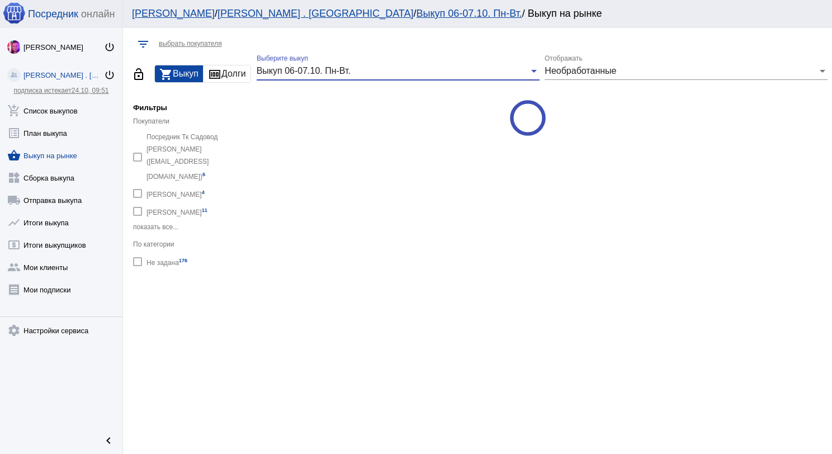
click at [591, 74] on span "Необработанные" at bounding box center [581, 71] width 72 height 10
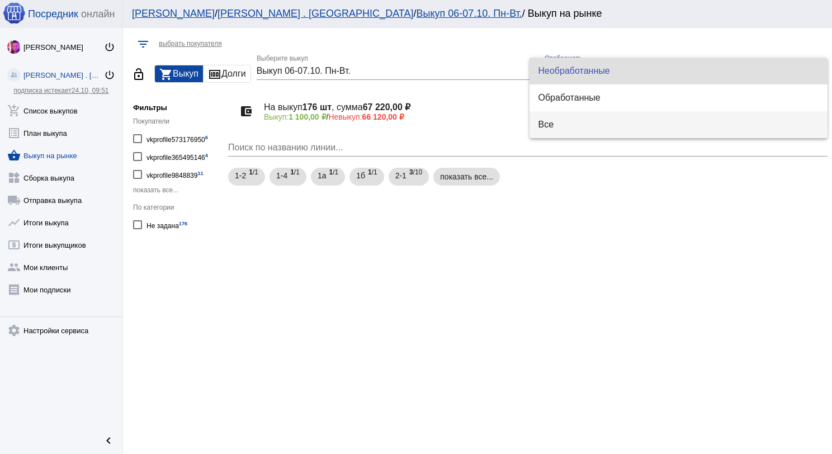
click at [563, 124] on span "Все" at bounding box center [679, 124] width 281 height 27
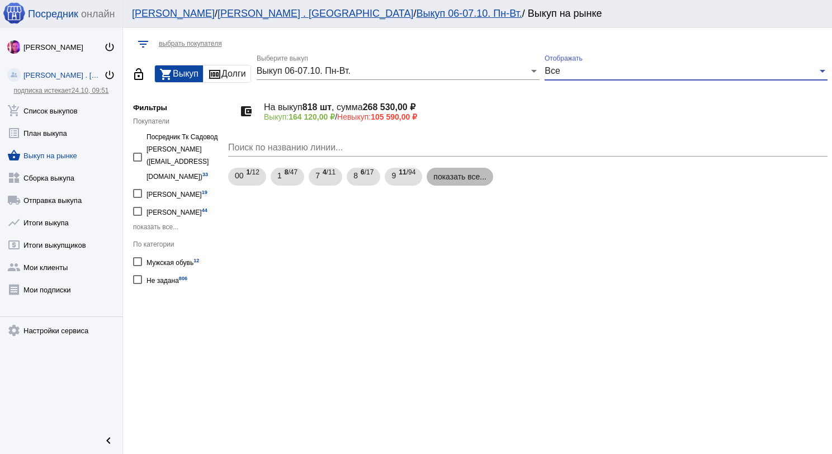
click at [480, 179] on mat-chip "показать все..." at bounding box center [460, 177] width 67 height 18
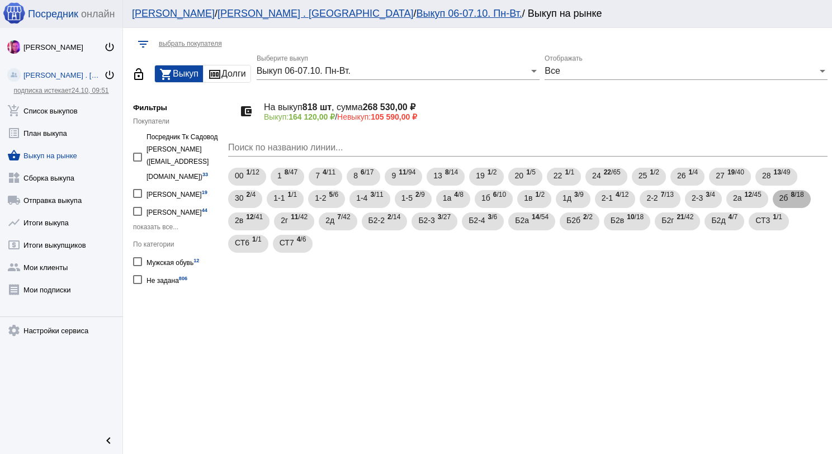
click at [787, 196] on div "2б 8 /18" at bounding box center [792, 199] width 25 height 23
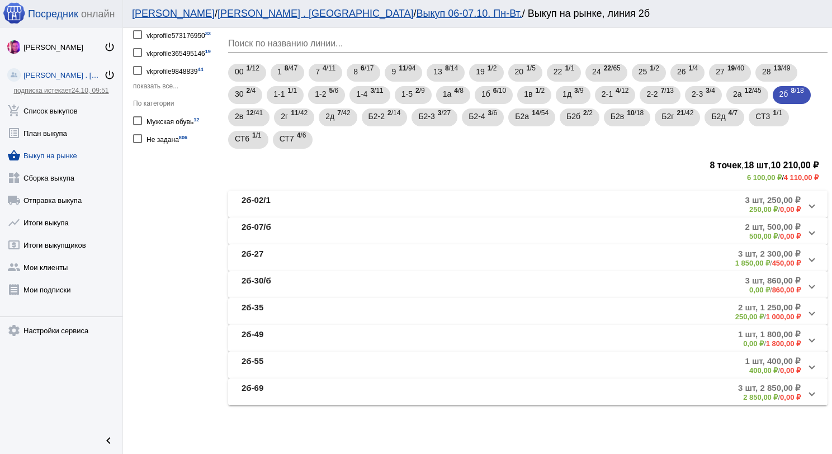
scroll to position [55, 0]
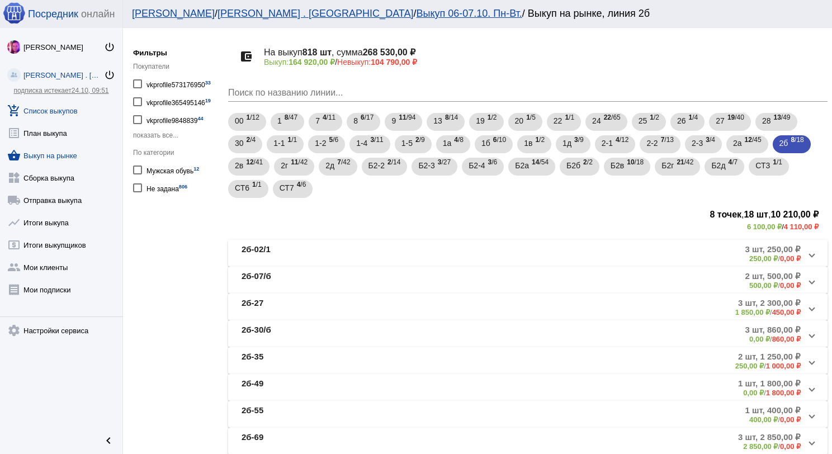
click at [74, 112] on link "add_shopping_cart Список выкупов" at bounding box center [61, 108] width 122 height 22
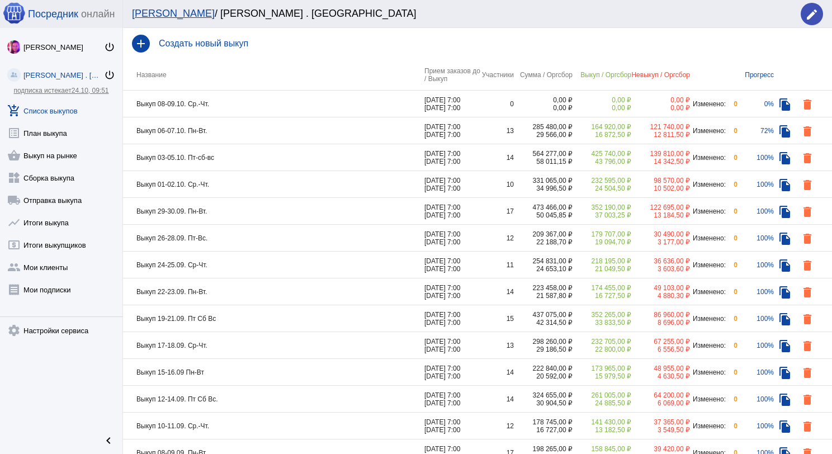
click at [283, 128] on td "Выкуп 06-07.10. Пн-Вт." at bounding box center [273, 130] width 301 height 27
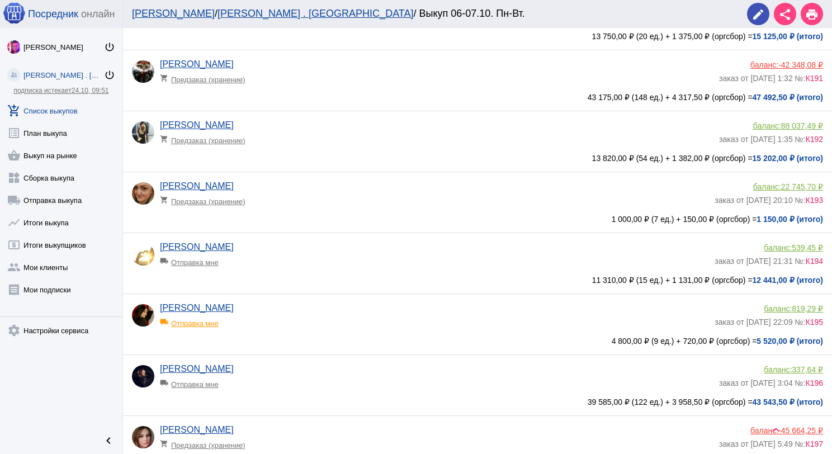
scroll to position [503, 0]
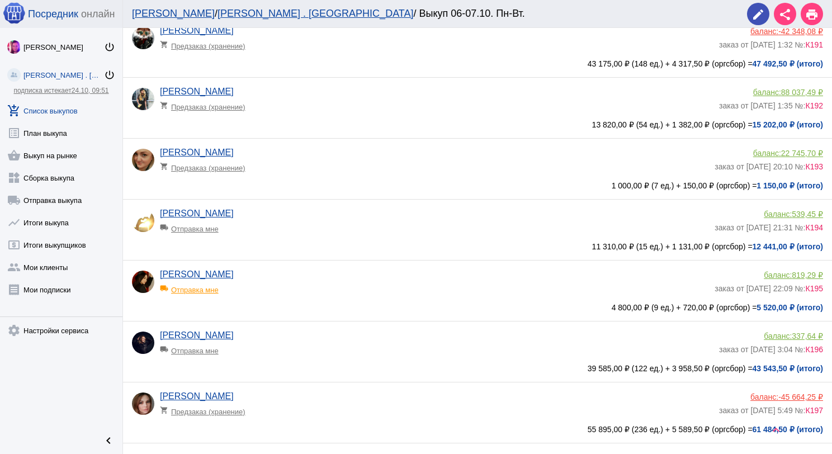
click at [315, 347] on app-delivery-type "local_shipping Отправка мне" at bounding box center [437, 348] width 554 height 15
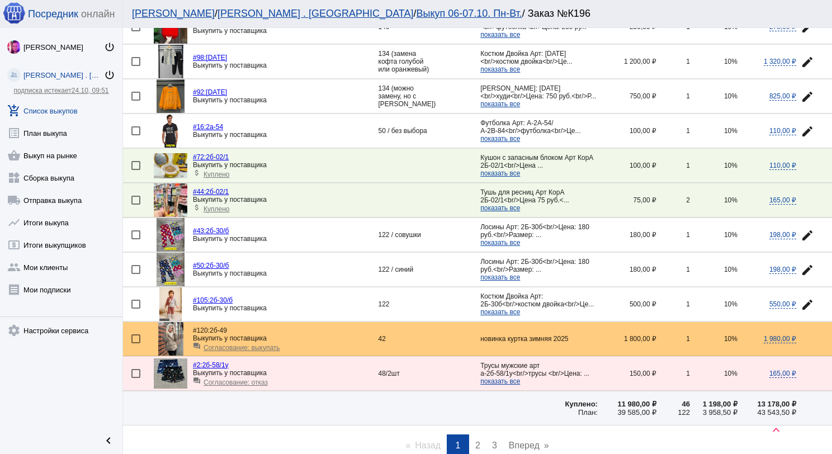
scroll to position [1501, 0]
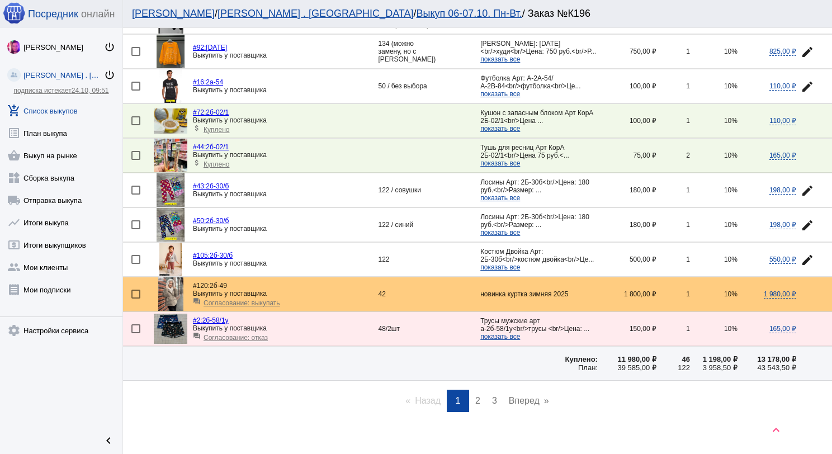
click at [171, 314] on img at bounding box center [171, 329] width 34 height 30
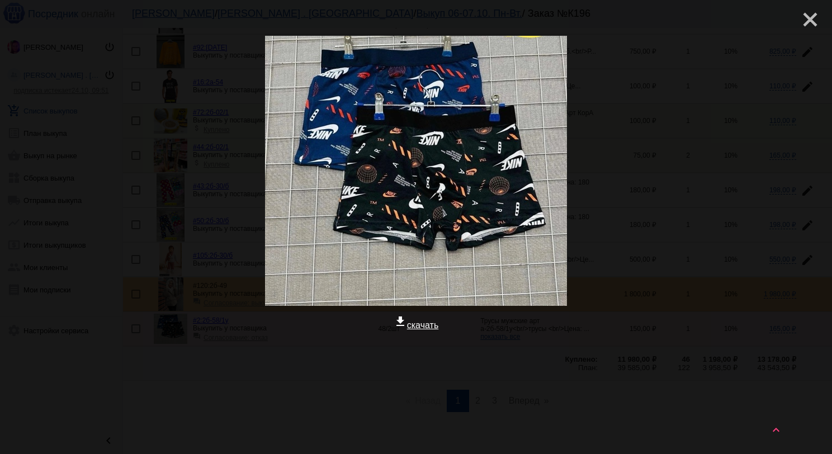
click at [801, 20] on mat-icon "close" at bounding box center [805, 14] width 13 height 13
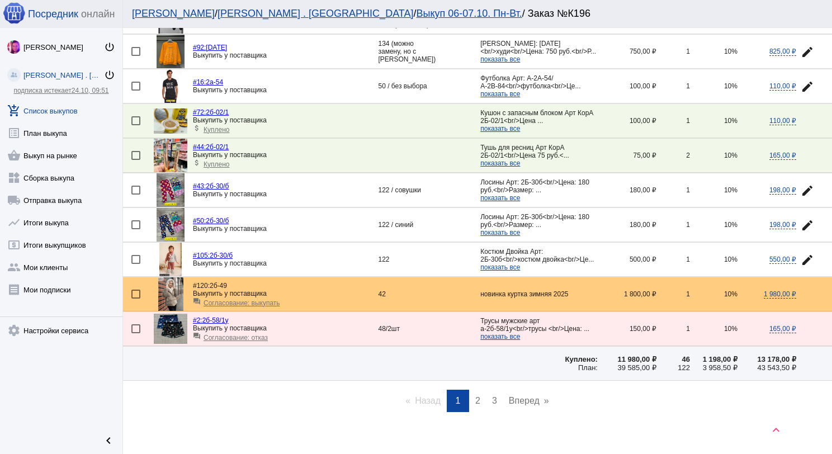
click at [498, 333] on span "показать все" at bounding box center [500, 337] width 40 height 8
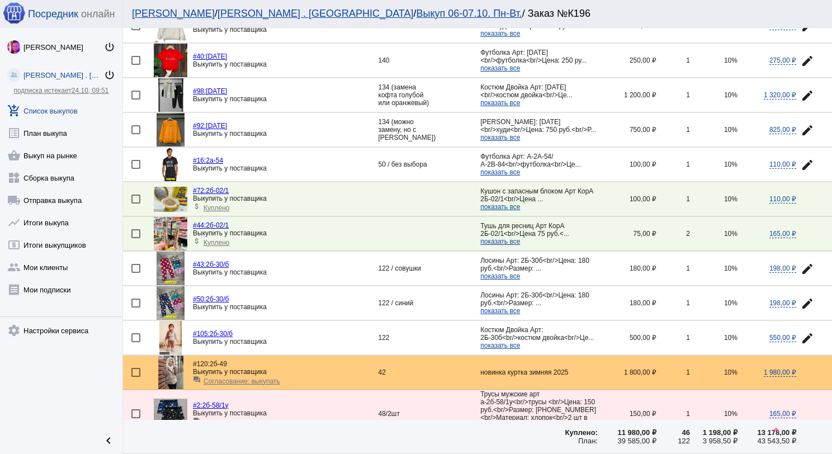
scroll to position [1510, 0]
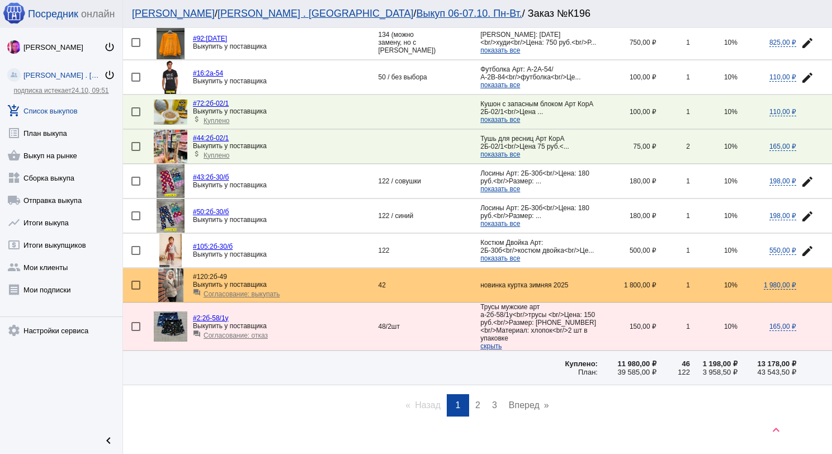
click at [475, 400] on span "2" at bounding box center [477, 405] width 5 height 10
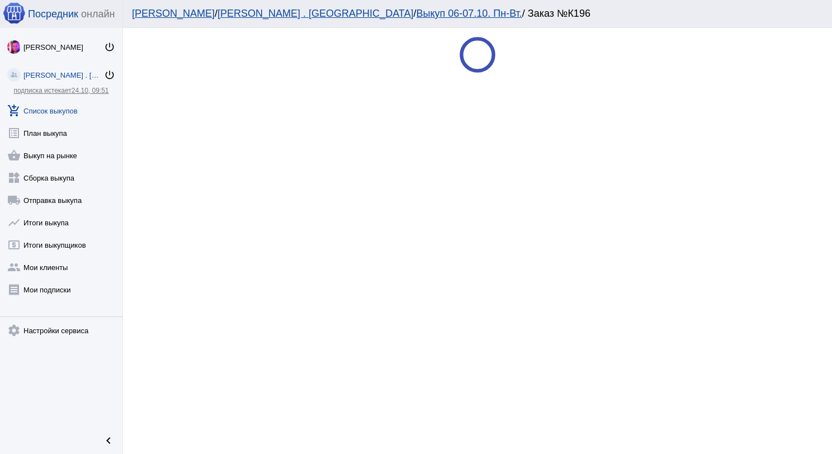
scroll to position [0, 0]
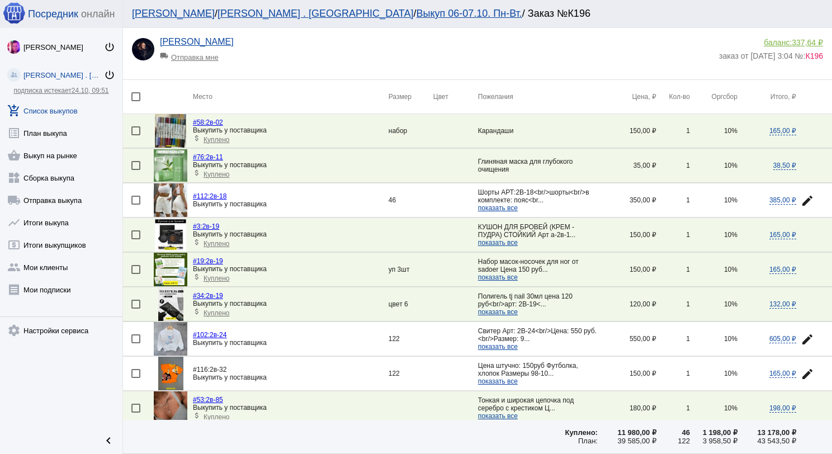
click at [170, 131] on img at bounding box center [170, 131] width 31 height 34
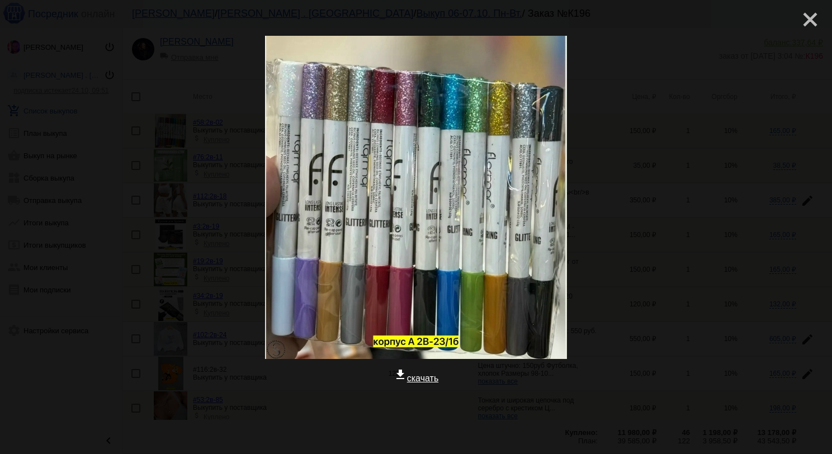
click at [799, 20] on mat-icon "close" at bounding box center [805, 14] width 13 height 13
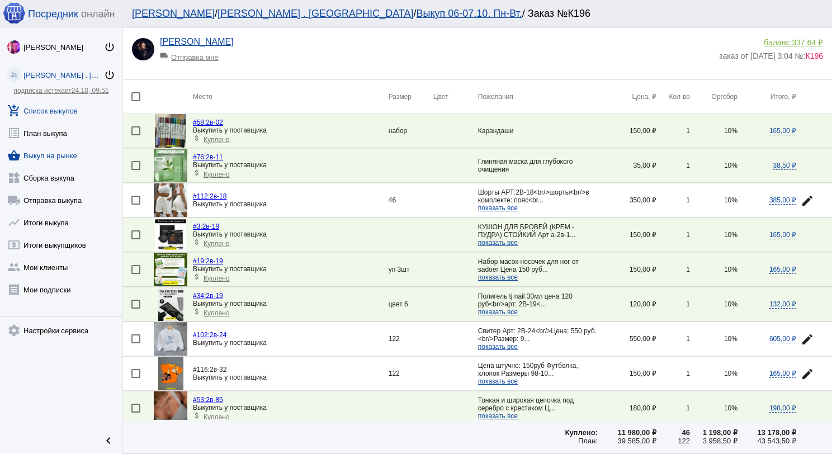
click at [67, 159] on link "shopping_basket Выкуп на рынке" at bounding box center [61, 153] width 122 height 22
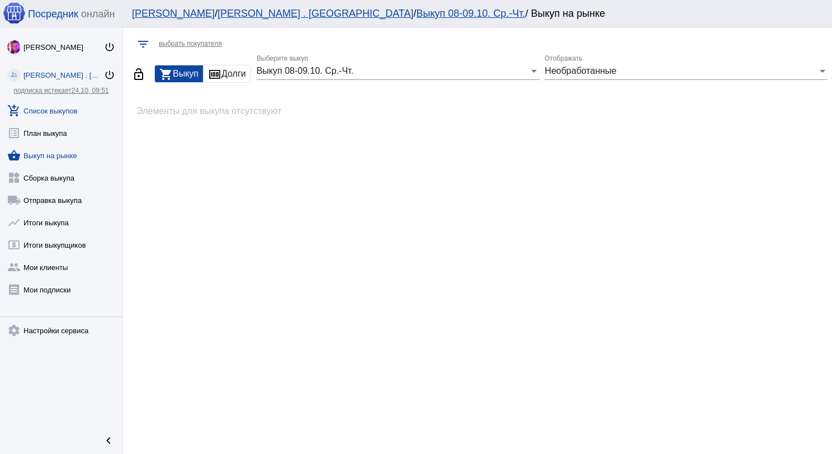
click at [43, 112] on link "add_shopping_cart Список выкупов" at bounding box center [61, 108] width 122 height 22
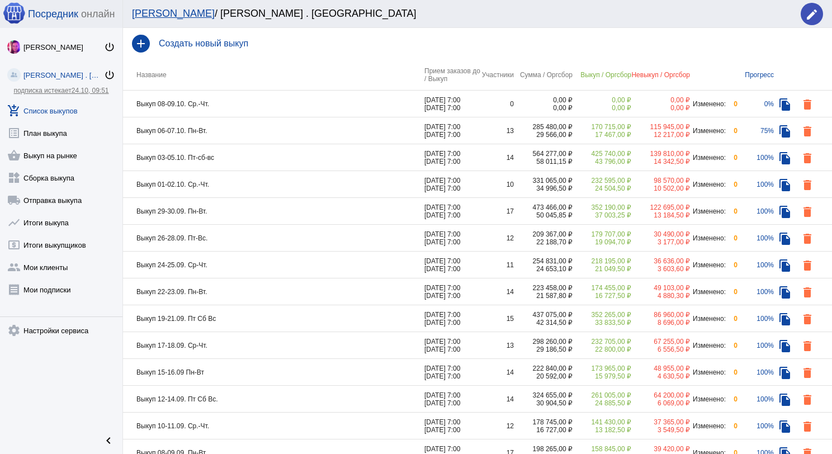
click at [235, 135] on td "Выкуп 06-07.10. Пн-Вт." at bounding box center [273, 130] width 301 height 27
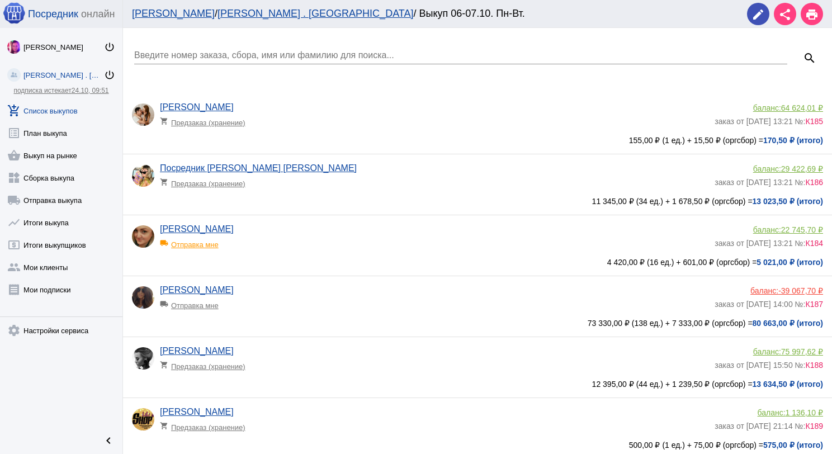
click at [268, 43] on div "Введите номер заказа, сбора, имя или фамилию для поиска..." at bounding box center [460, 51] width 653 height 25
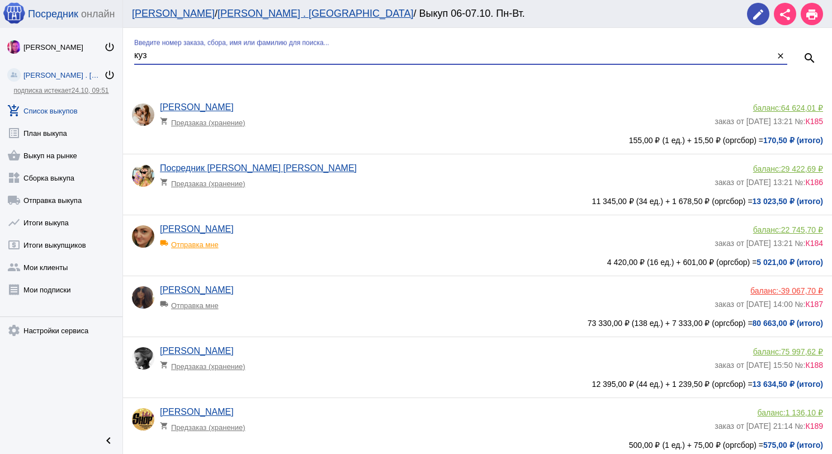
type input "куз"
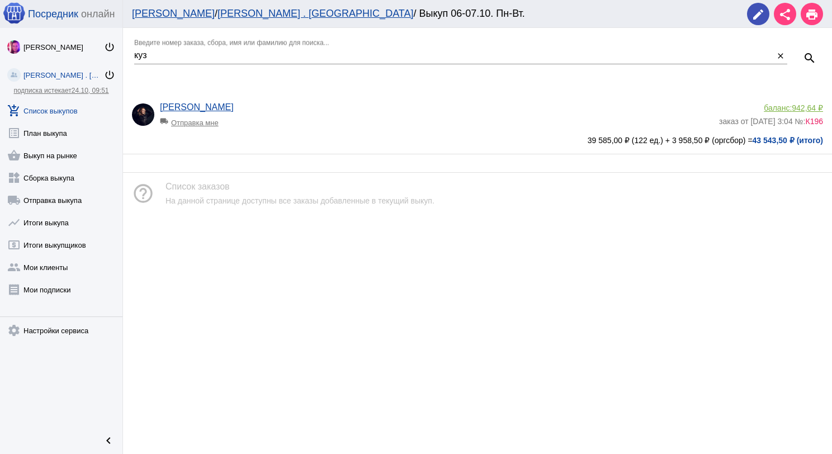
click at [811, 105] on span "942,64 ₽" at bounding box center [807, 107] width 31 height 9
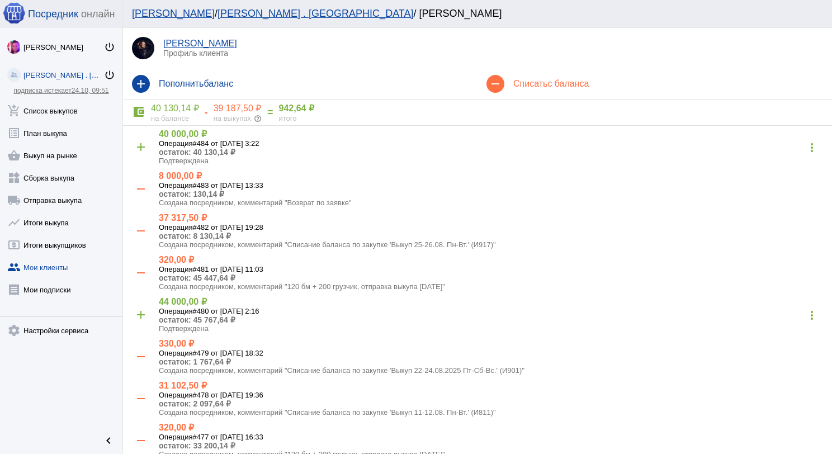
click at [512, 93] on div "remove Списать с баланса" at bounding box center [655, 83] width 355 height 31
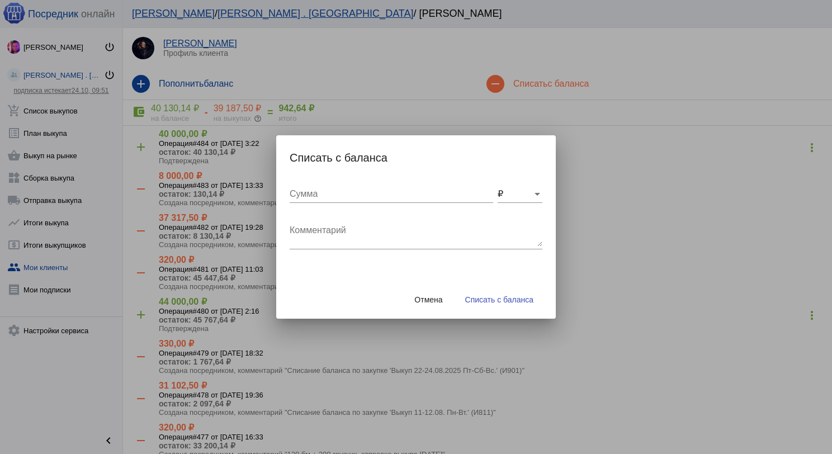
click at [416, 185] on div "Сумма" at bounding box center [392, 190] width 204 height 25
type input "100"
click at [424, 229] on textarea "Комментарий" at bounding box center [416, 235] width 253 height 22
type textarea "М"
type textarea "О"
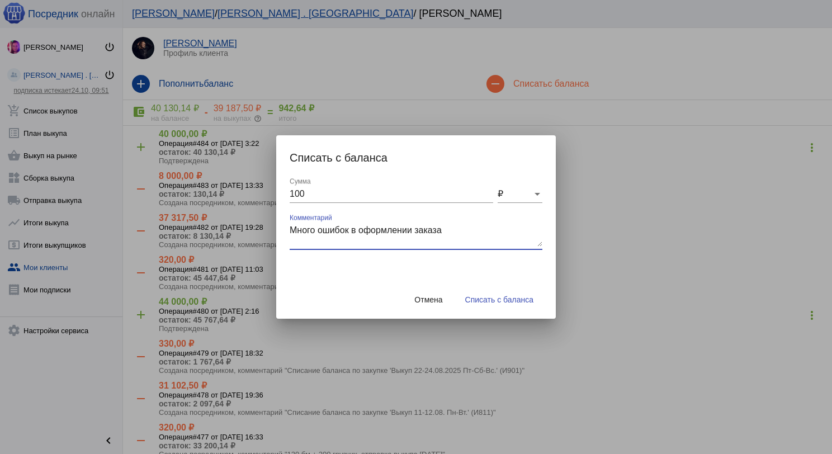
type textarea "Много ошибок в оформлении заказа"
click at [472, 300] on span "Списать с баланса" at bounding box center [499, 299] width 68 height 9
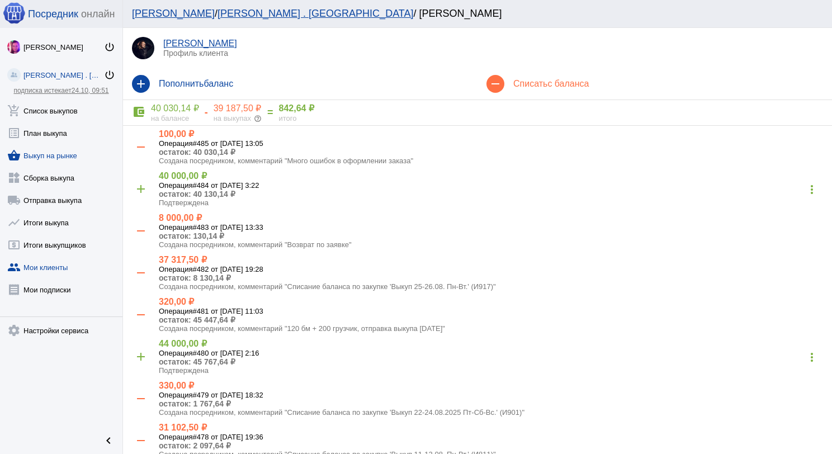
click at [55, 152] on link "shopping_basket Выкуп на рынке" at bounding box center [61, 153] width 122 height 22
